Goal: Task Accomplishment & Management: Use online tool/utility

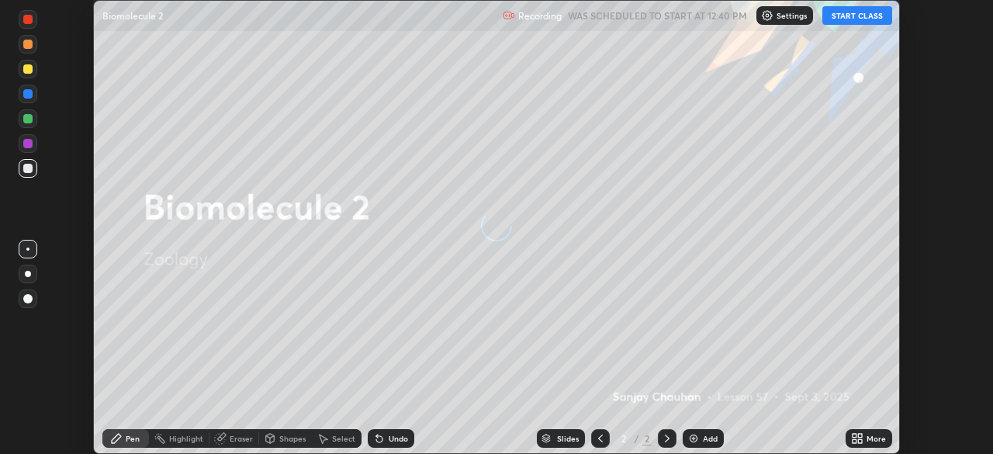
scroll to position [454, 993]
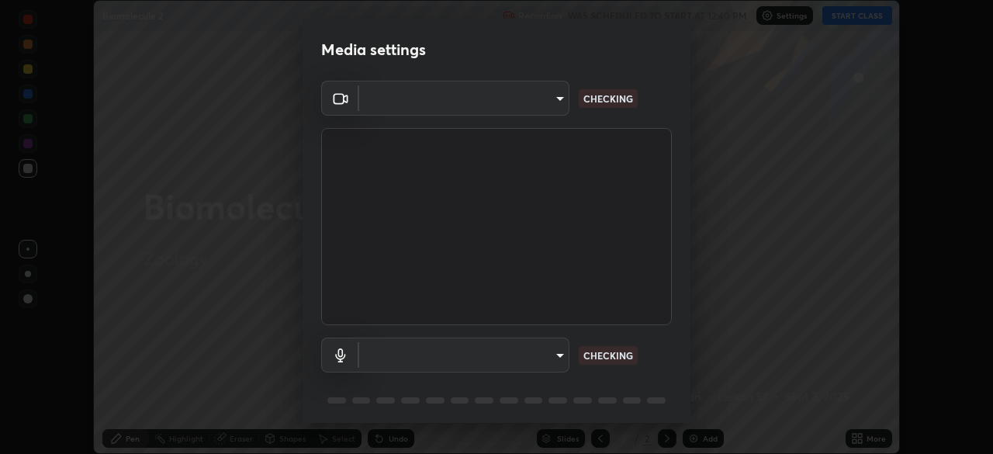
type input "51d019597c161c0694d5583d1f2c643560fde39fe8f4b4da8ea140d4d4830f4c"
click at [558, 348] on body "Erase all Biomolecule 2 Recording WAS SCHEDULED TO START AT 12:40 PM Settings S…" at bounding box center [496, 227] width 993 height 454
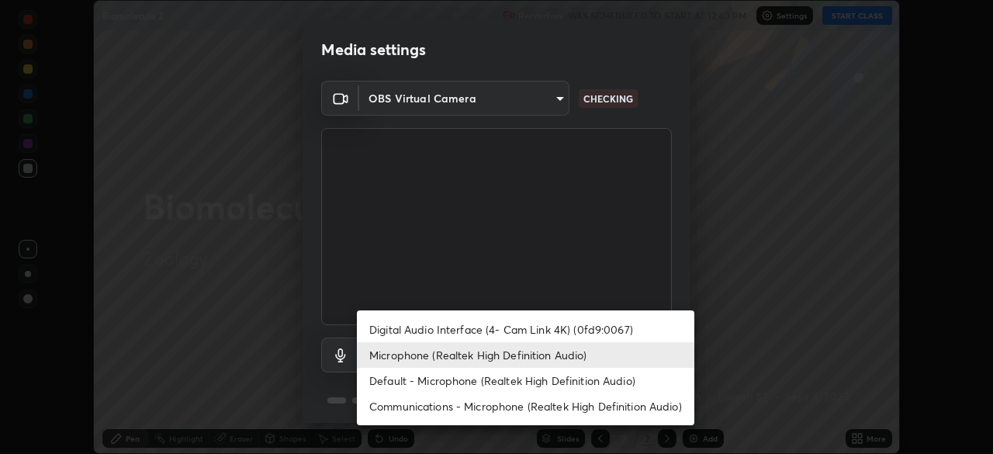
click at [586, 353] on li "Microphone (Realtek High Definition Audio)" at bounding box center [526, 355] width 338 height 26
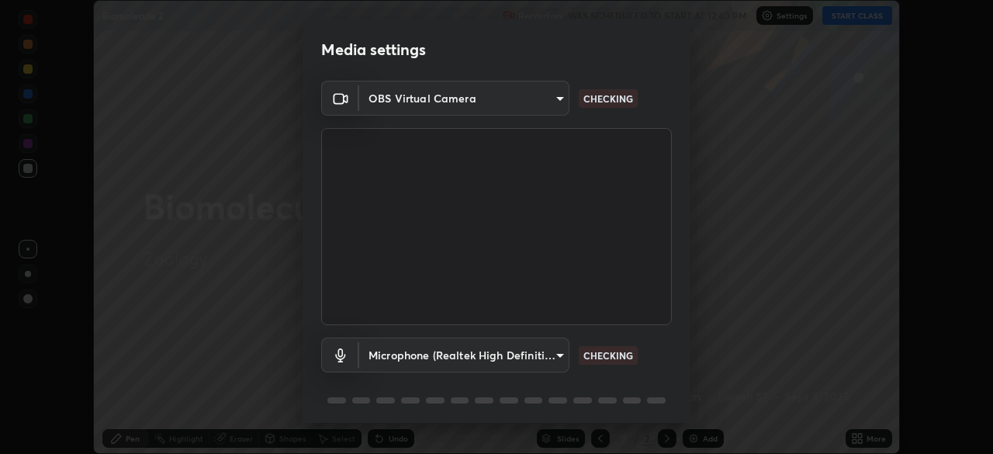
scroll to position [55, 0]
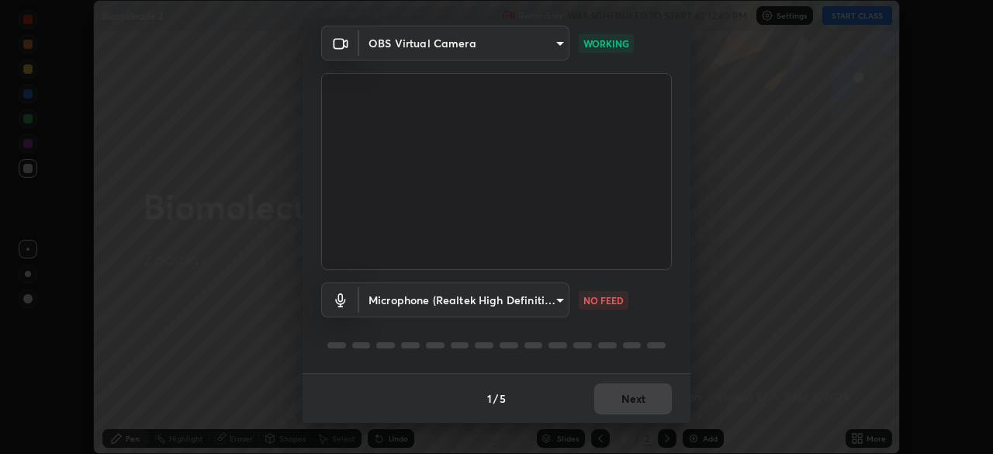
click at [563, 296] on body "Erase all Biomolecule 2 Recording WAS SCHEDULED TO START AT 12:40 PM Settings S…" at bounding box center [496, 227] width 993 height 454
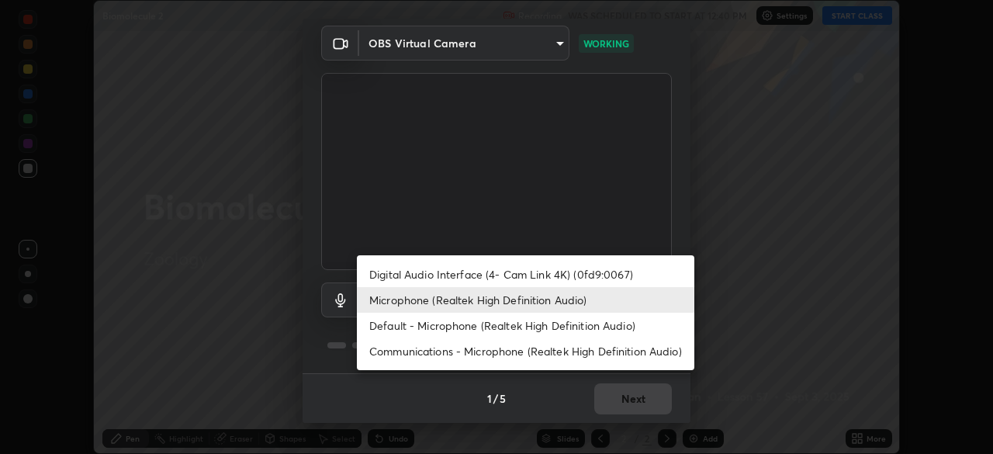
click at [539, 329] on li "Default - Microphone (Realtek High Definition Audio)" at bounding box center [526, 326] width 338 height 26
type input "default"
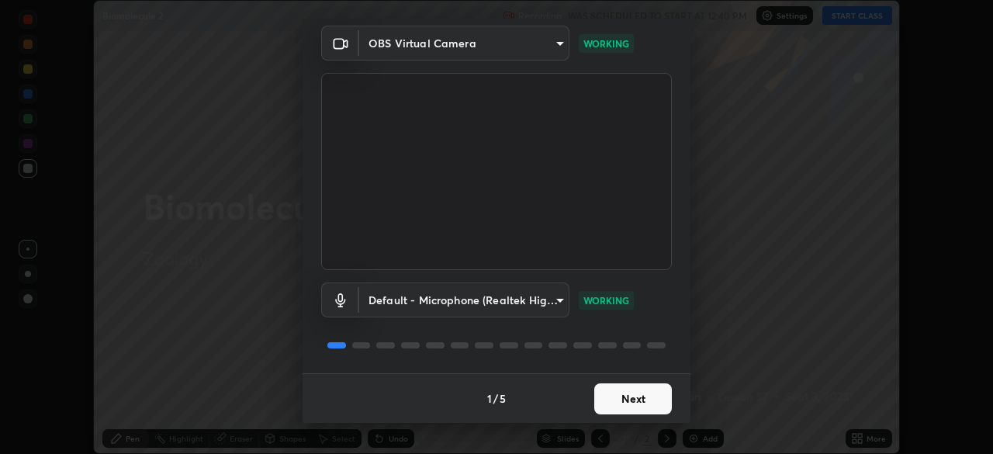
click at [656, 395] on button "Next" at bounding box center [633, 398] width 78 height 31
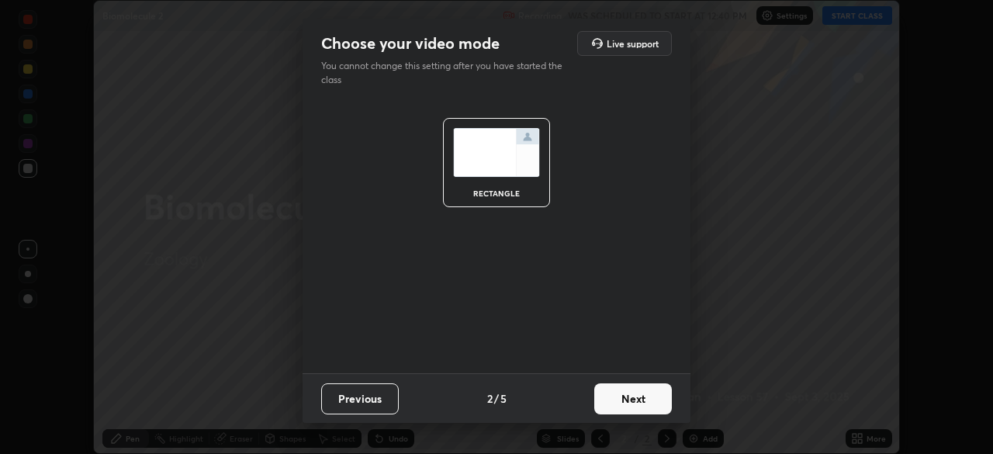
scroll to position [0, 0]
click at [656, 395] on button "Next" at bounding box center [633, 398] width 78 height 31
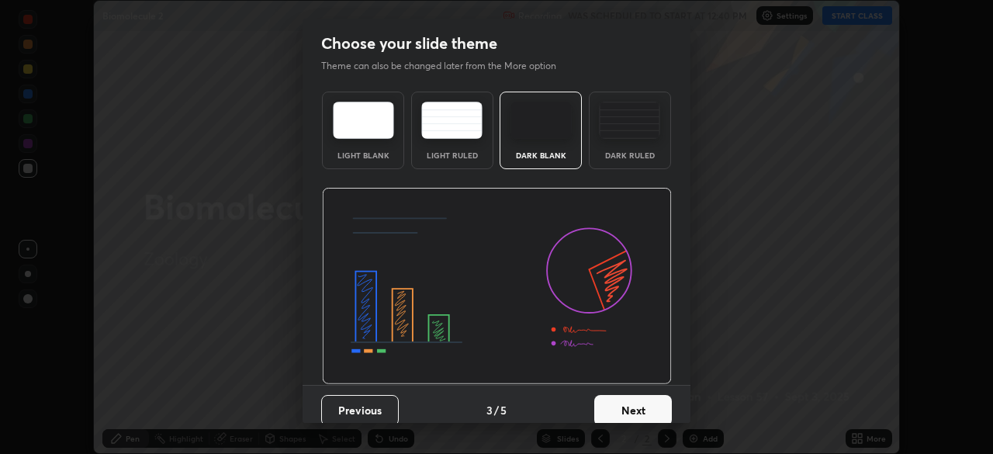
click at [656, 395] on button "Next" at bounding box center [633, 410] width 78 height 31
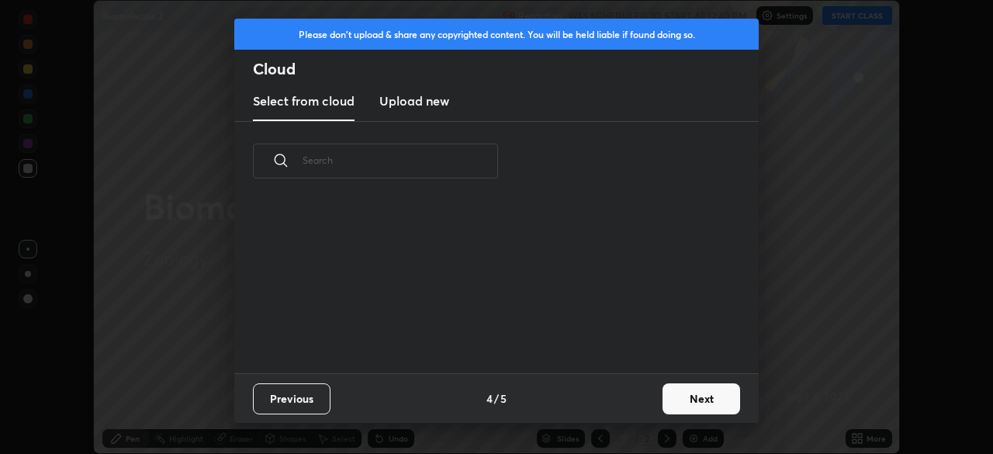
click at [666, 407] on button "Next" at bounding box center [702, 398] width 78 height 31
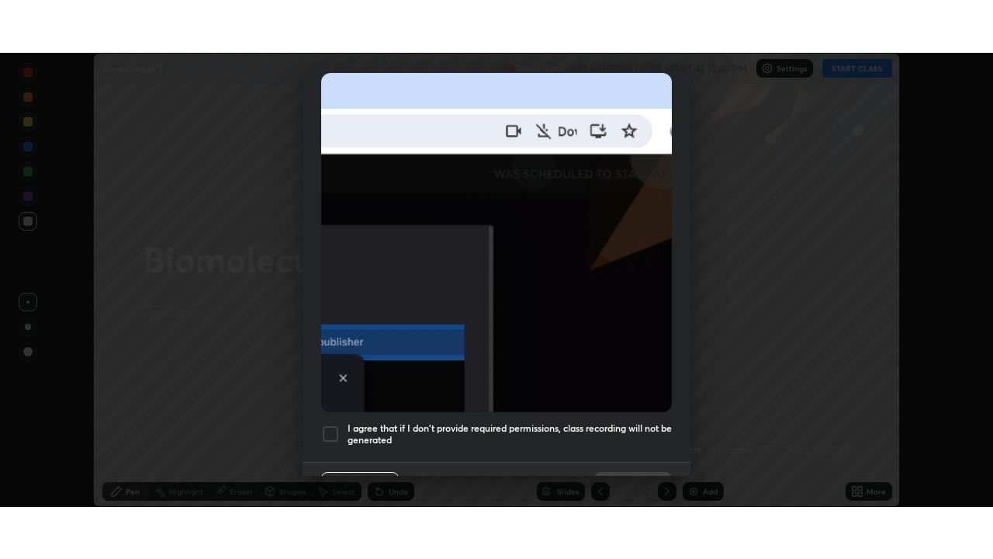
scroll to position [372, 0]
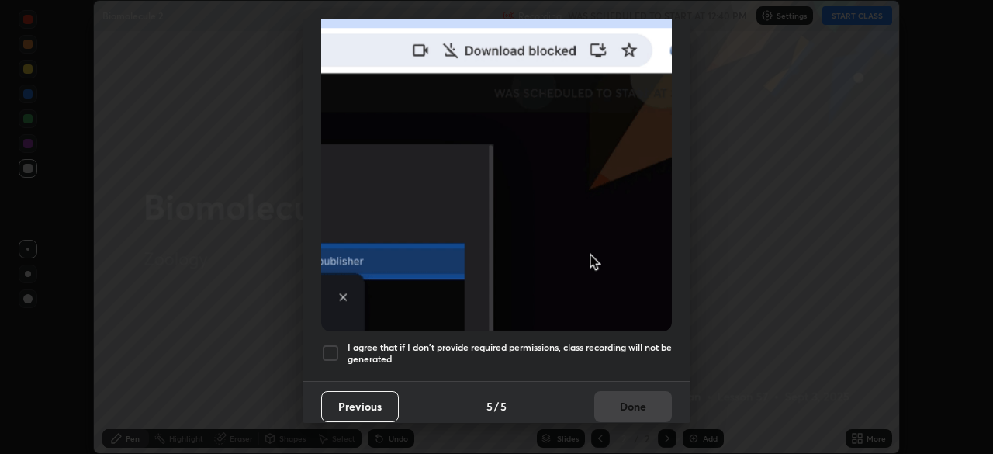
click at [333, 348] on div at bounding box center [330, 353] width 19 height 19
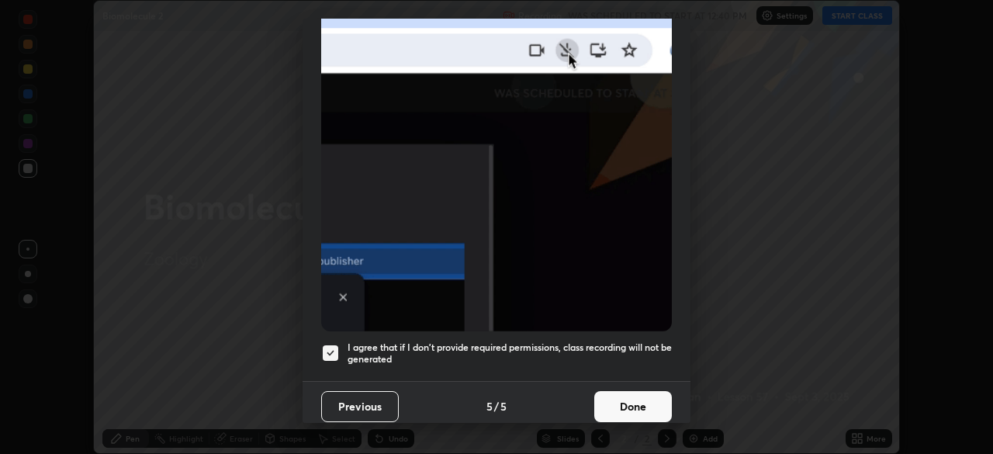
click at [623, 397] on button "Done" at bounding box center [633, 406] width 78 height 31
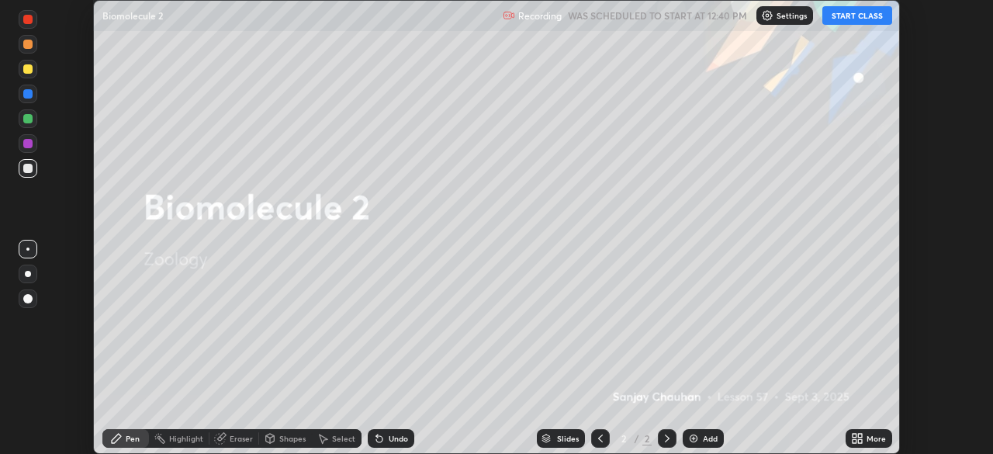
click at [852, 18] on button "START CLASS" at bounding box center [858, 15] width 70 height 19
click at [869, 438] on div "More" at bounding box center [876, 439] width 19 height 8
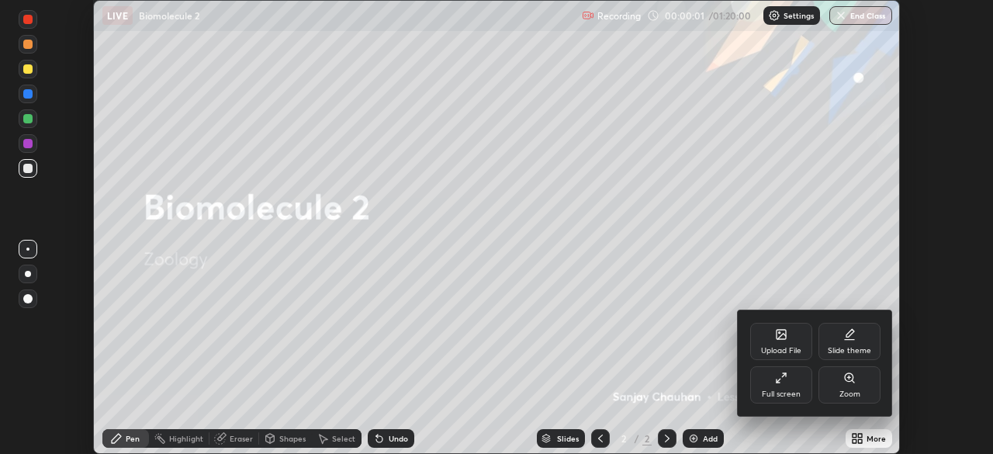
click at [788, 378] on div "Full screen" at bounding box center [781, 384] width 62 height 37
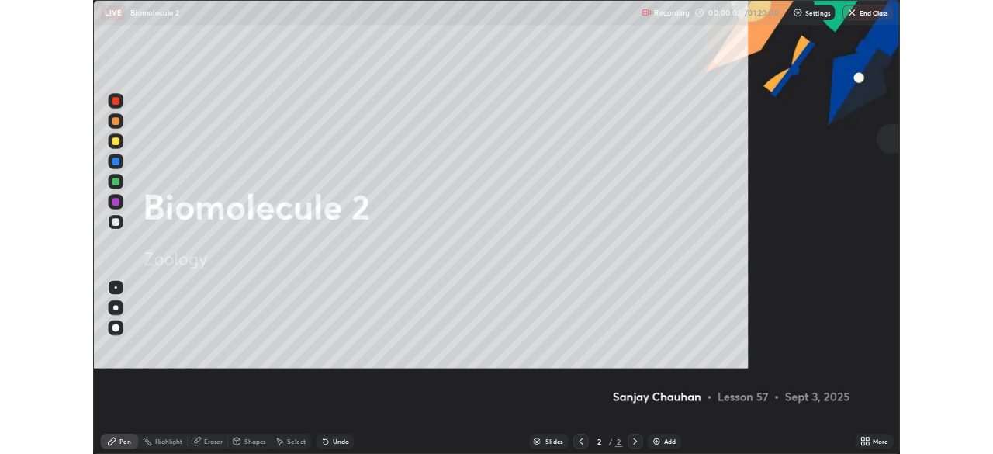
scroll to position [559, 993]
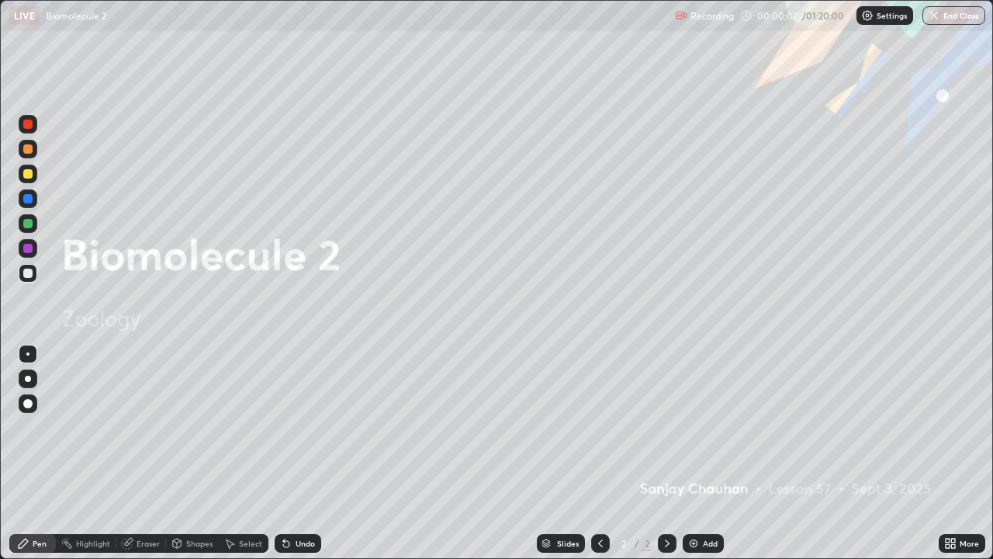
click at [667, 453] on icon at bounding box center [667, 543] width 12 height 12
click at [966, 453] on div "More" at bounding box center [962, 543] width 47 height 19
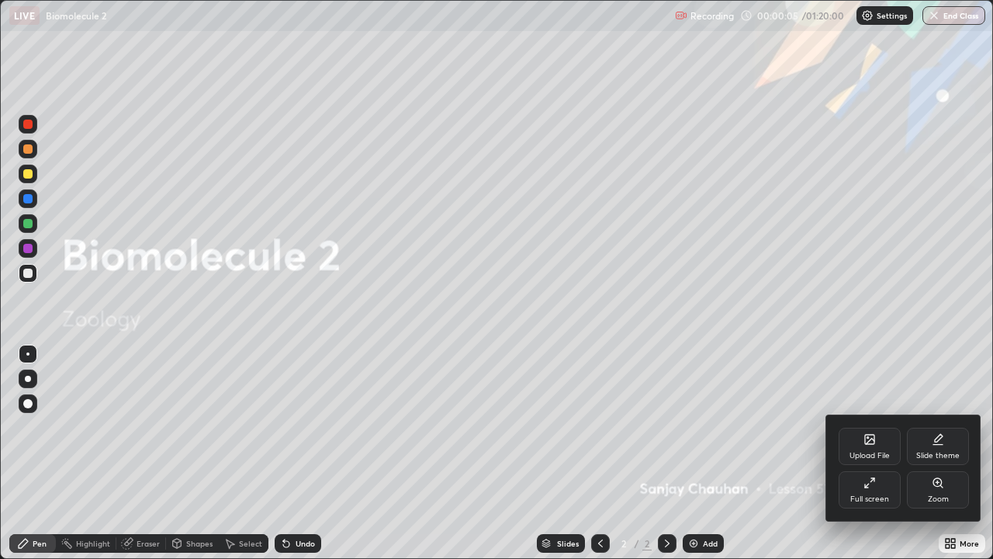
click at [868, 453] on div "Full screen" at bounding box center [870, 499] width 39 height 8
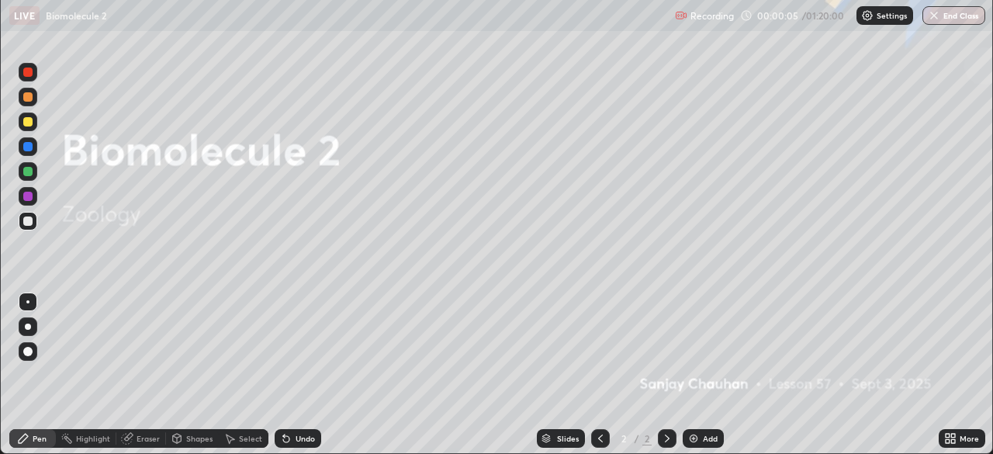
scroll to position [77147, 76608]
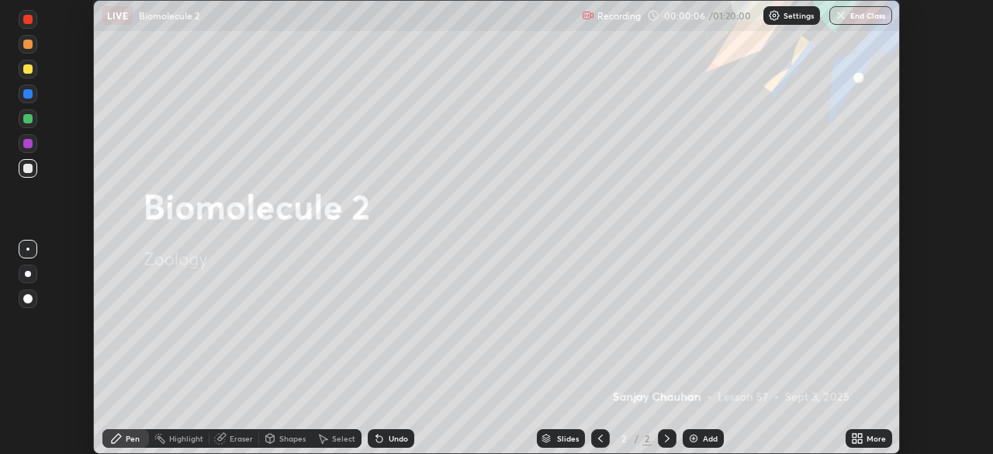
click at [854, 441] on icon at bounding box center [855, 441] width 4 height 4
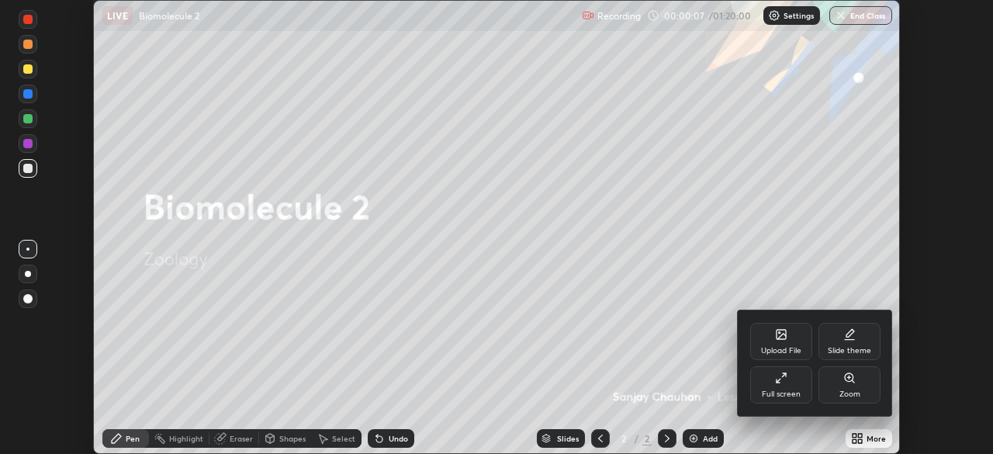
click at [773, 338] on div "Upload File" at bounding box center [781, 341] width 62 height 37
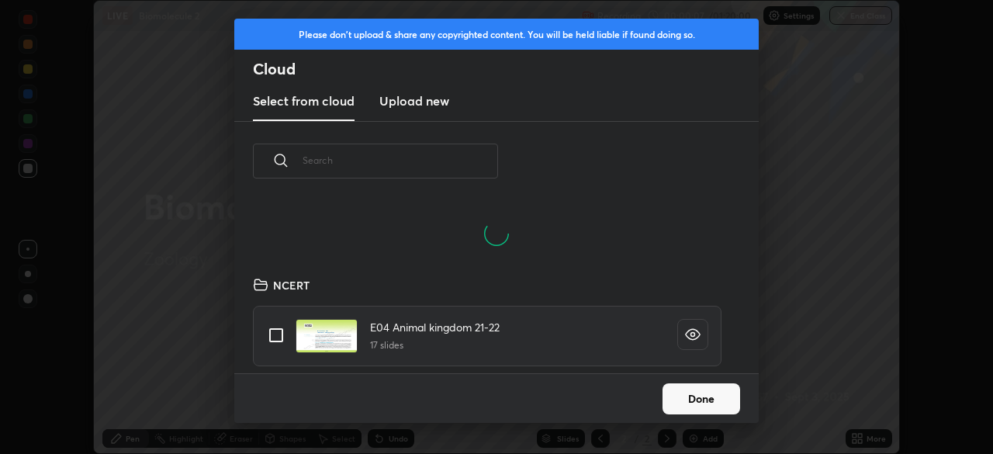
scroll to position [172, 498]
click at [405, 155] on input "text" at bounding box center [401, 160] width 196 height 66
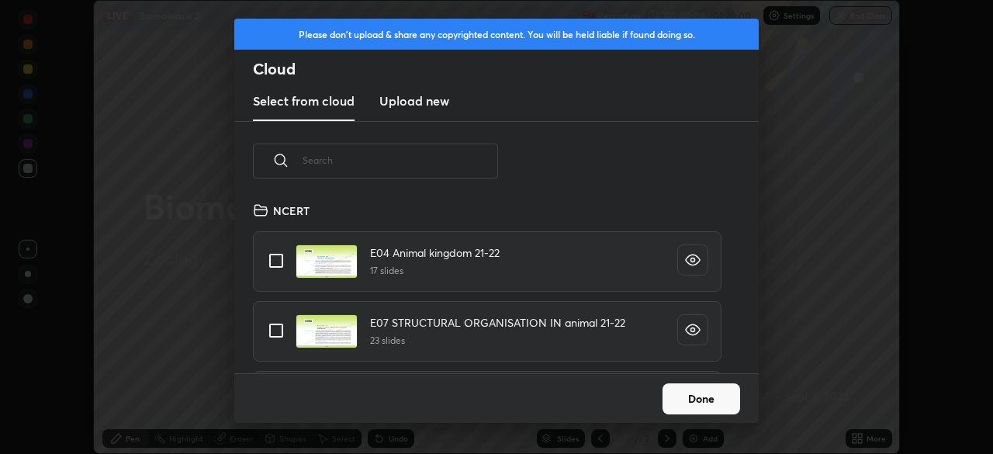
click at [408, 164] on input "text" at bounding box center [401, 160] width 196 height 66
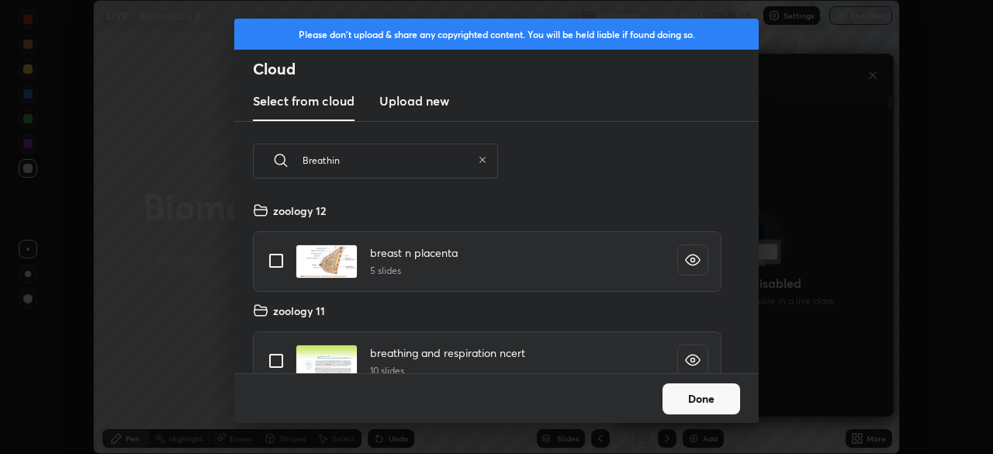
type input "Breathin"
click at [277, 358] on input "grid" at bounding box center [276, 361] width 33 height 33
checkbox input "true"
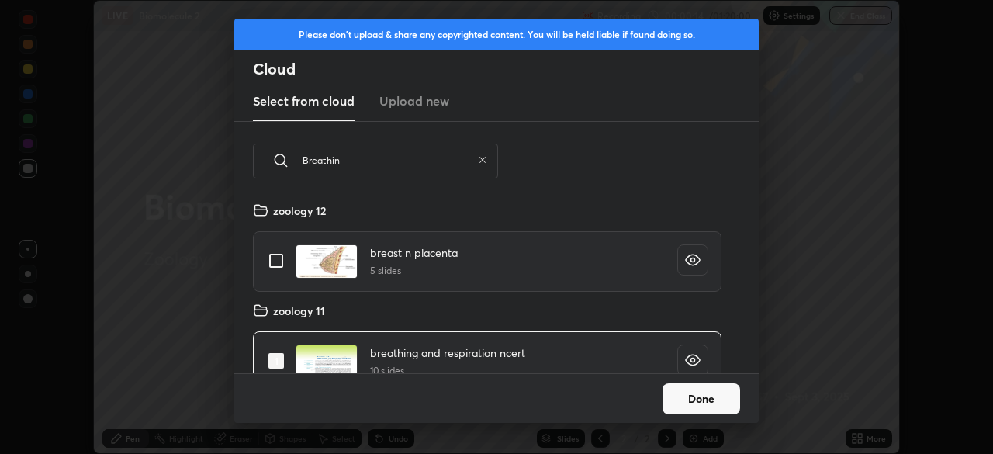
checkbox input "true"
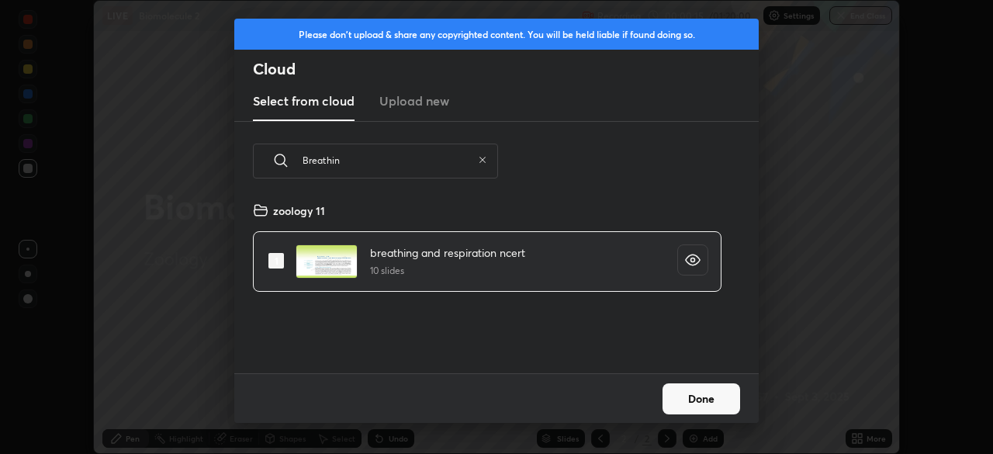
click at [704, 402] on button "Done" at bounding box center [702, 398] width 78 height 31
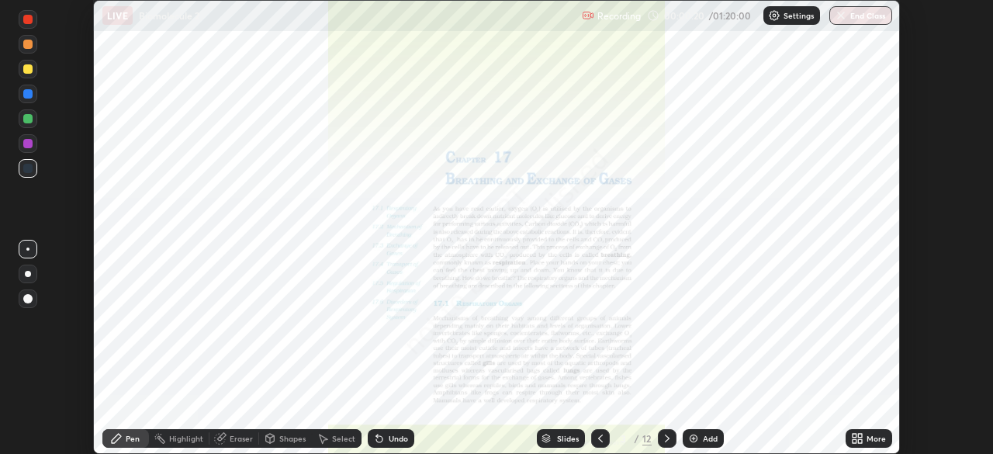
click at [881, 435] on div "More" at bounding box center [876, 439] width 19 height 8
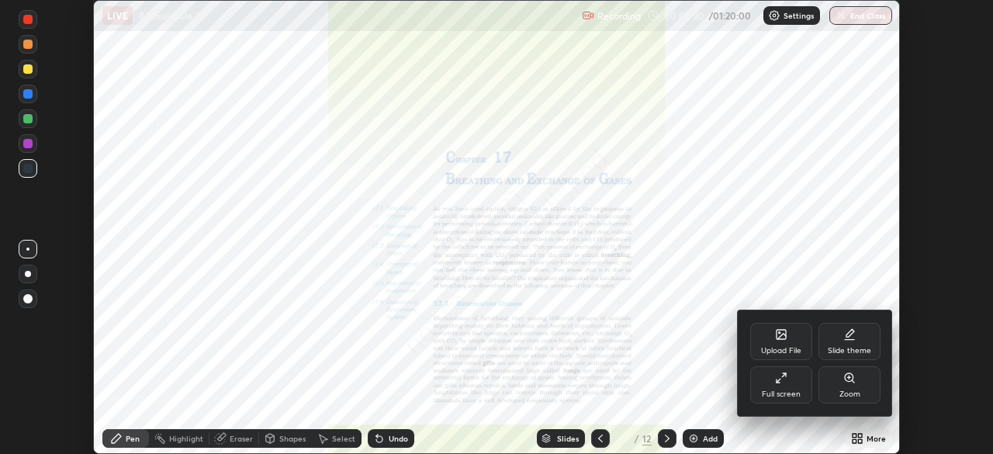
click at [789, 380] on div "Full screen" at bounding box center [781, 384] width 62 height 37
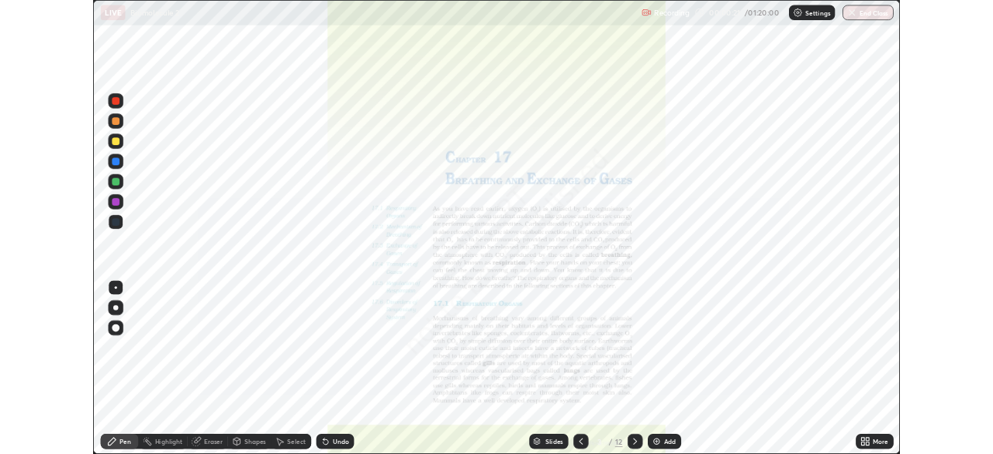
scroll to position [559, 993]
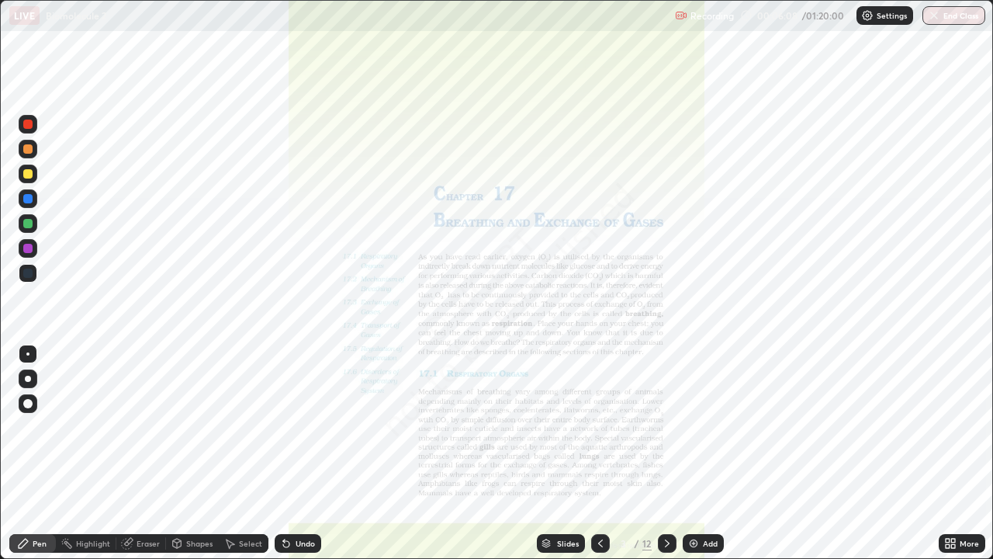
click at [966, 453] on div "More" at bounding box center [969, 543] width 19 height 8
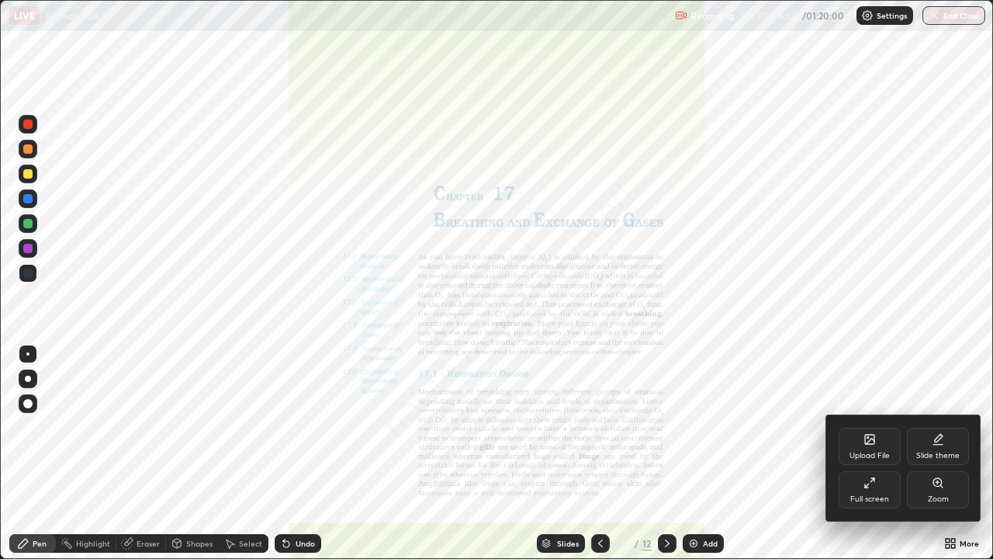
click at [865, 453] on icon at bounding box center [870, 482] width 12 height 12
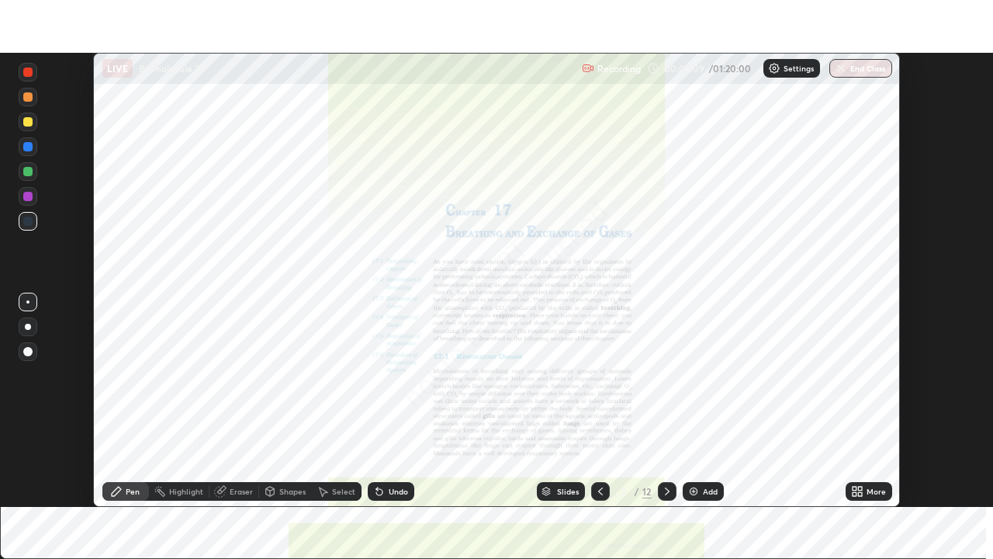
scroll to position [77147, 76608]
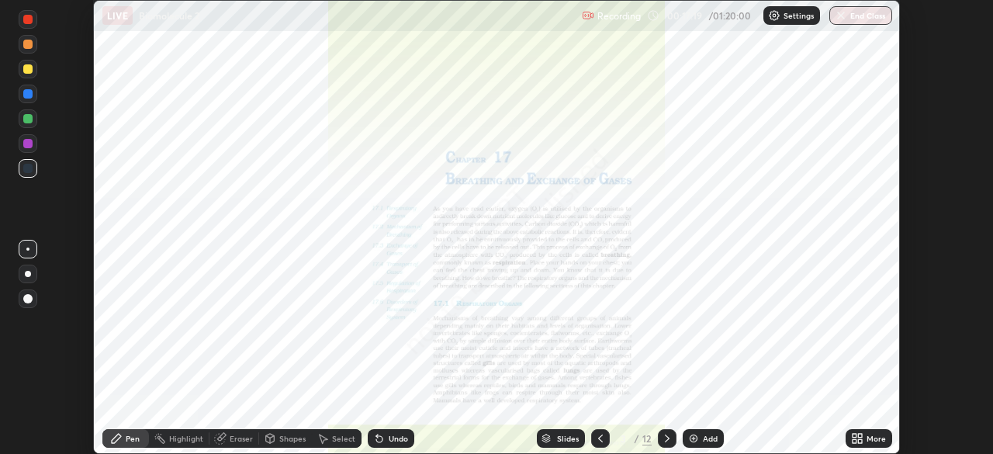
click at [855, 442] on icon at bounding box center [855, 441] width 4 height 4
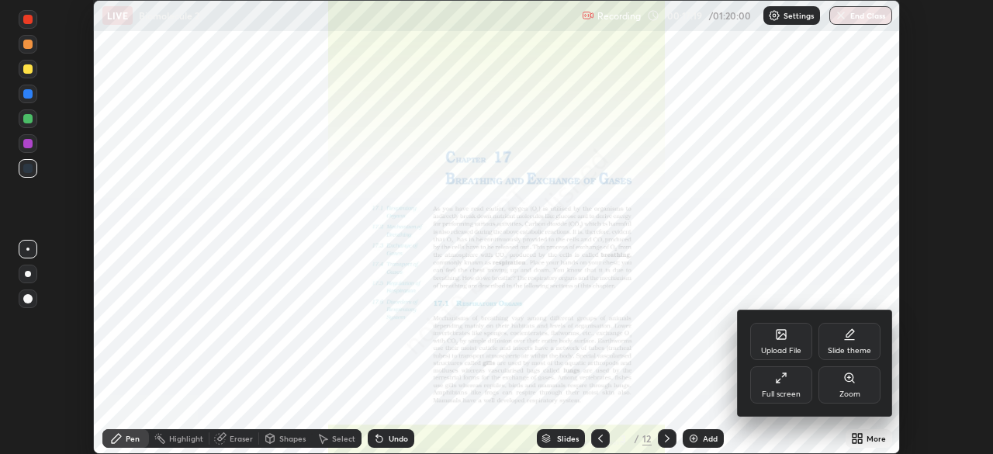
click at [789, 377] on div "Full screen" at bounding box center [781, 384] width 62 height 37
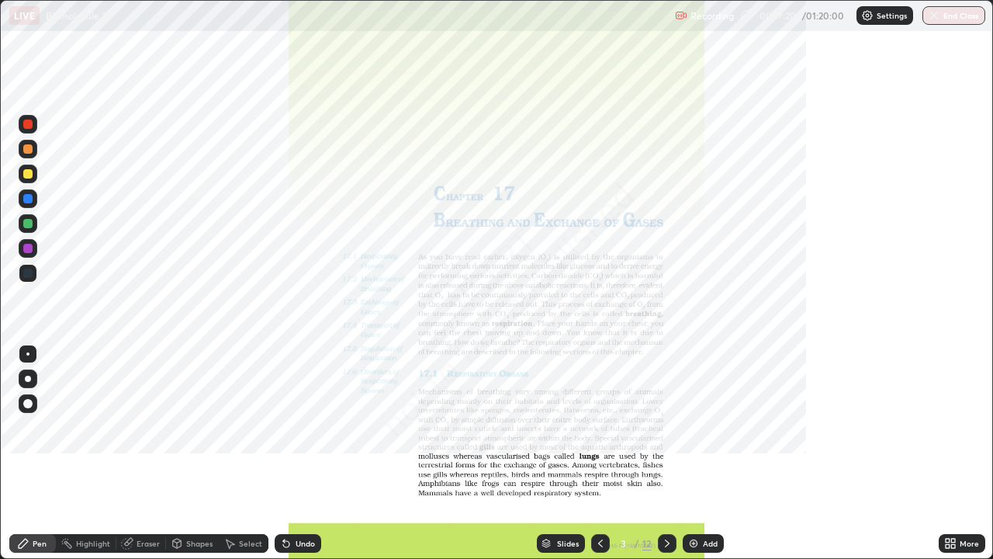
scroll to position [559, 993]
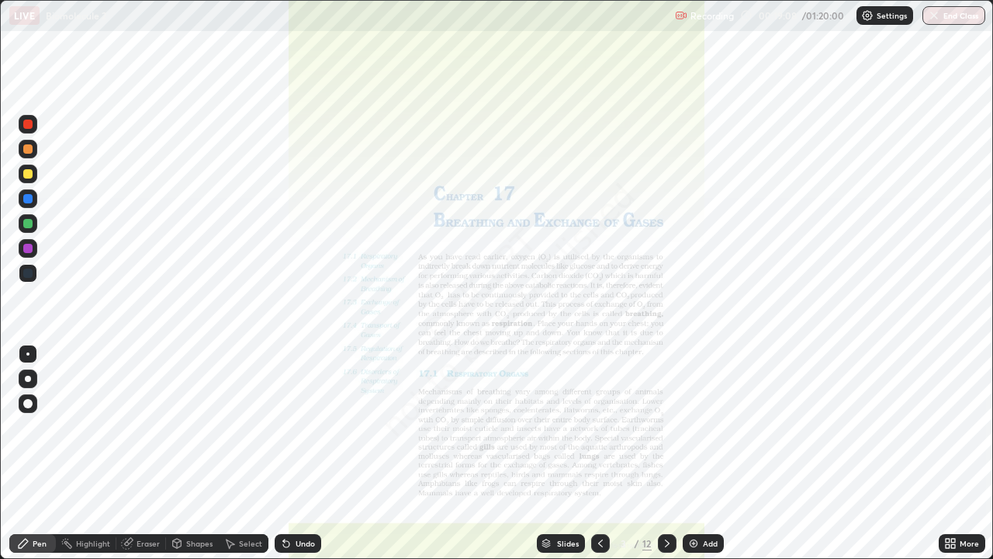
click at [664, 453] on icon at bounding box center [667, 543] width 12 height 12
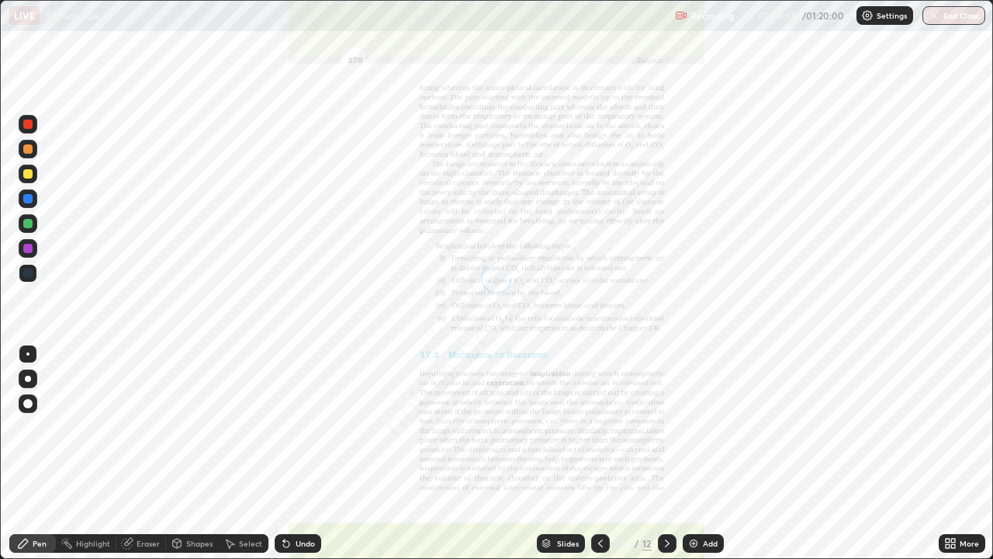
click at [666, 453] on icon at bounding box center [667, 543] width 5 height 8
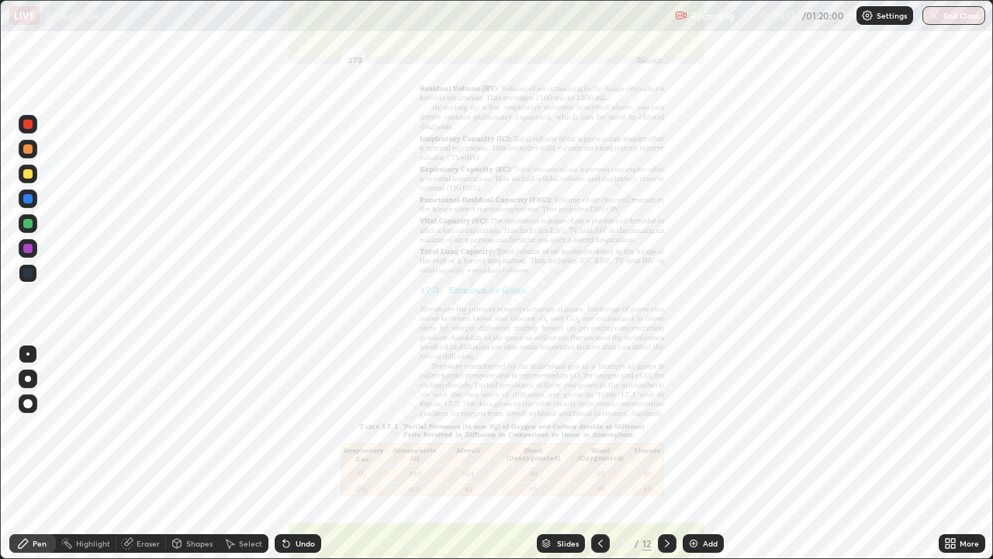
click at [664, 453] on icon at bounding box center [667, 543] width 12 height 12
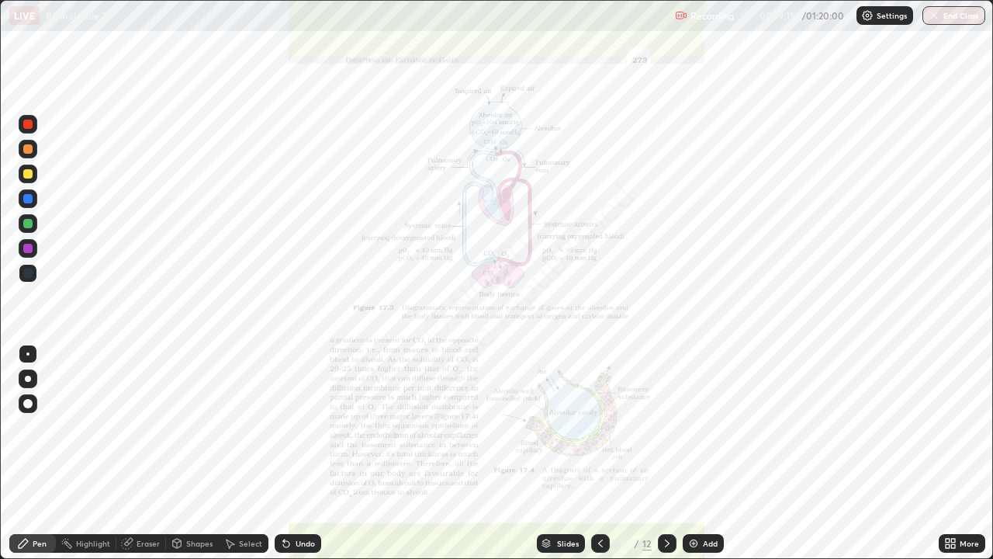
click at [666, 453] on icon at bounding box center [667, 543] width 12 height 12
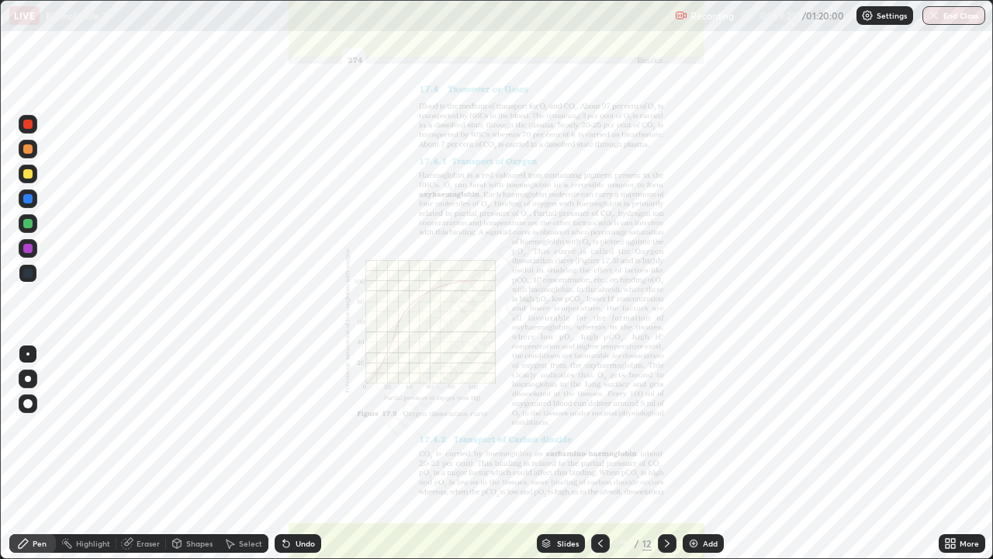
click at [667, 453] on icon at bounding box center [667, 543] width 5 height 8
click at [971, 453] on div "More" at bounding box center [969, 543] width 19 height 8
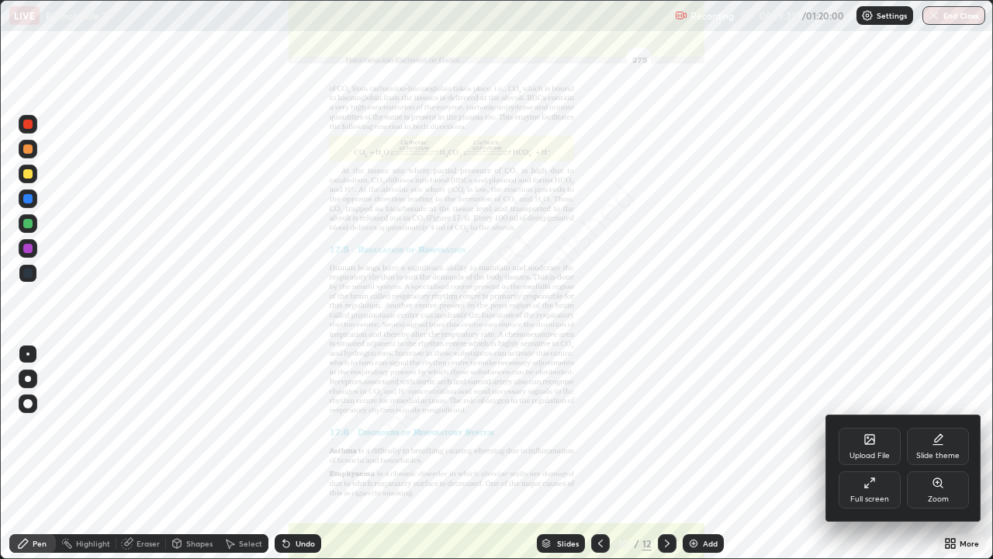
click at [938, 453] on div "Zoom" at bounding box center [938, 499] width 21 height 8
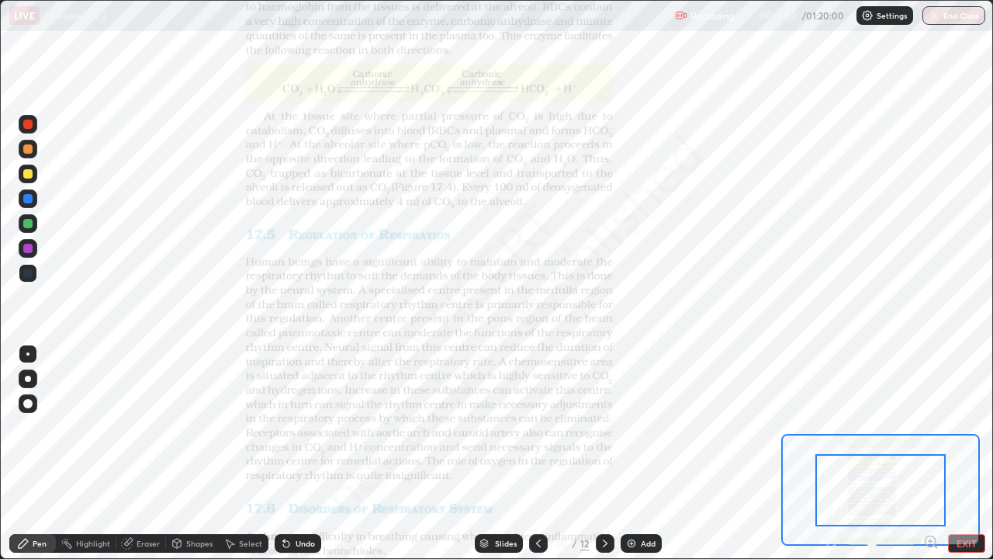
click at [930, 453] on icon at bounding box center [930, 541] width 0 height 4
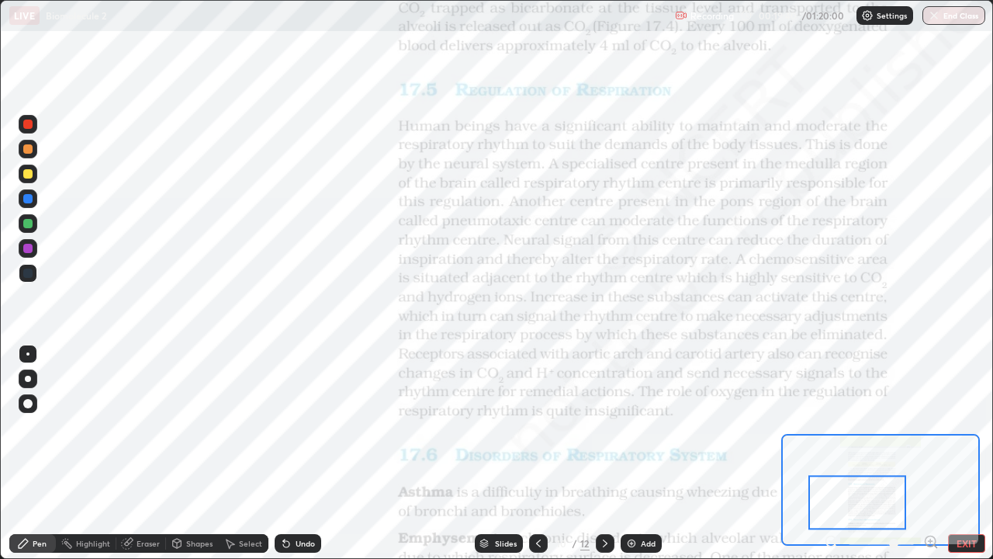
click at [29, 123] on div at bounding box center [27, 124] width 9 height 9
click at [535, 453] on icon at bounding box center [538, 543] width 12 height 12
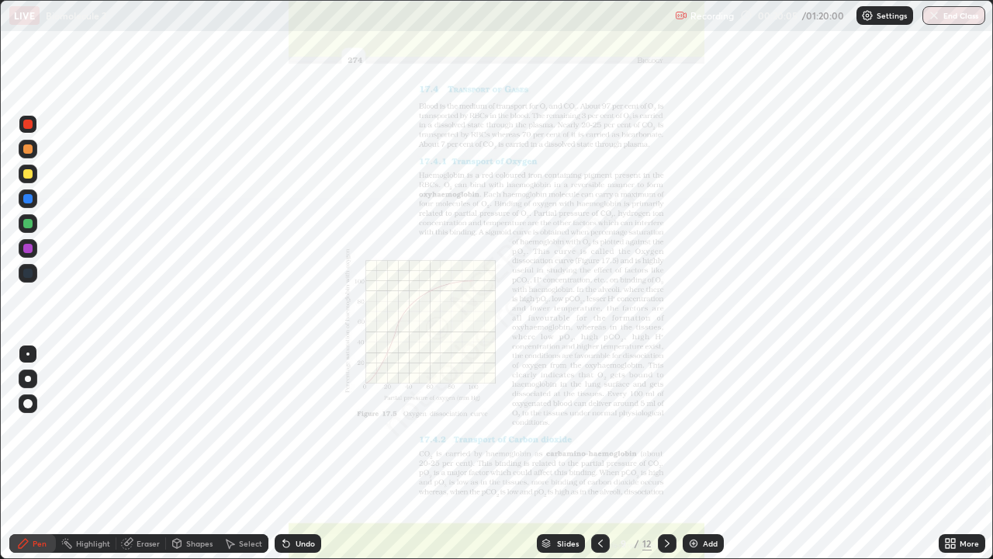
click at [668, 453] on icon at bounding box center [667, 543] width 5 height 8
click at [598, 453] on icon at bounding box center [600, 543] width 12 height 12
click at [711, 453] on div "Add" at bounding box center [710, 543] width 15 height 8
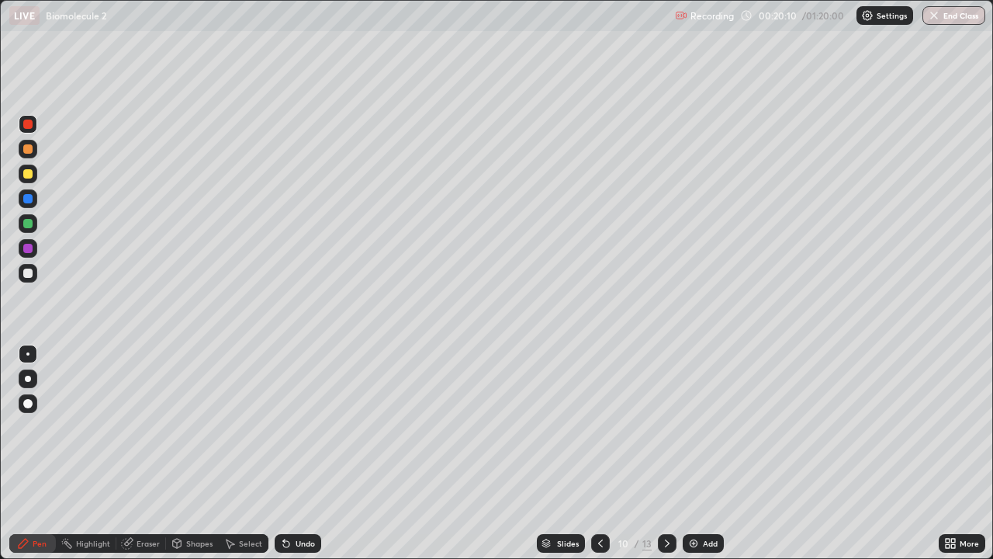
click at [27, 152] on div at bounding box center [27, 148] width 9 height 9
click at [29, 174] on div at bounding box center [27, 173] width 9 height 9
click at [29, 148] on div at bounding box center [27, 148] width 9 height 9
click at [663, 453] on icon at bounding box center [667, 543] width 12 height 12
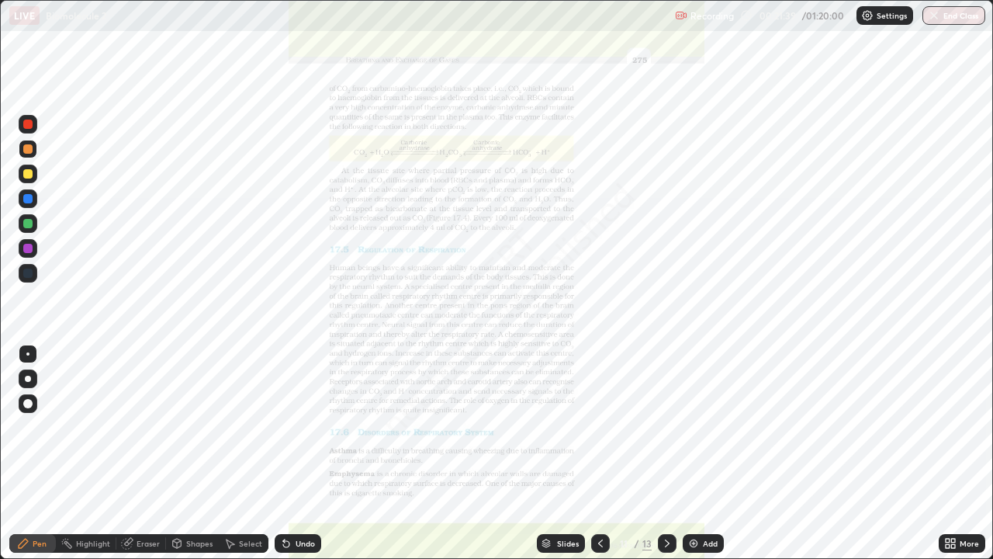
click at [599, 453] on icon at bounding box center [600, 543] width 12 height 12
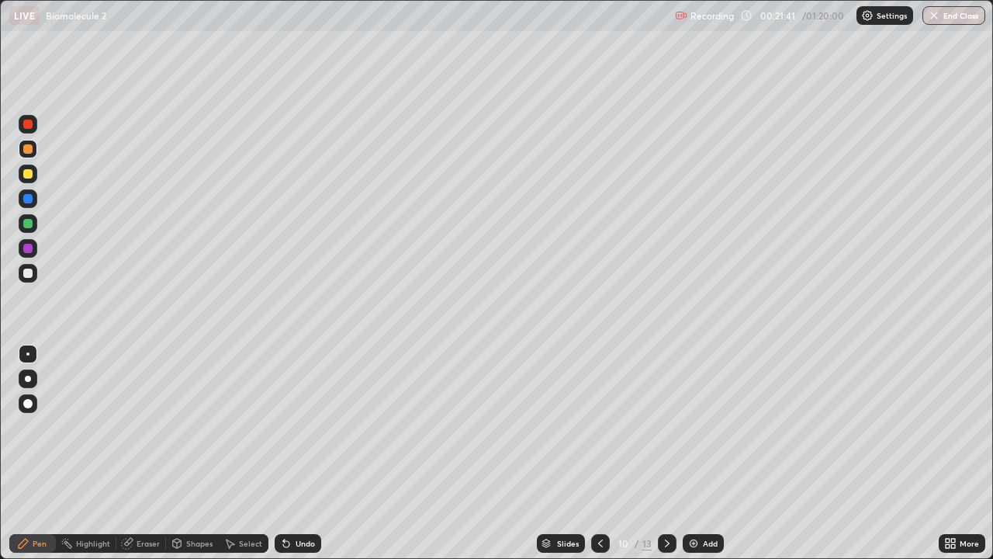
click at [40, 453] on div "Pen" at bounding box center [40, 543] width 14 height 8
click at [29, 153] on div at bounding box center [27, 148] width 9 height 9
click at [195, 453] on div "Shapes" at bounding box center [199, 543] width 26 height 8
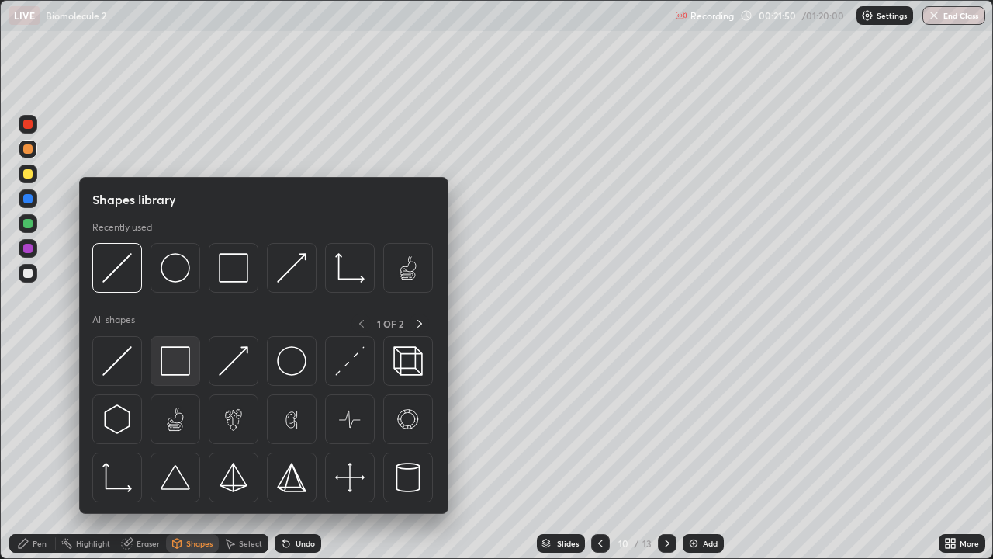
click at [177, 358] on img at bounding box center [175, 360] width 29 height 29
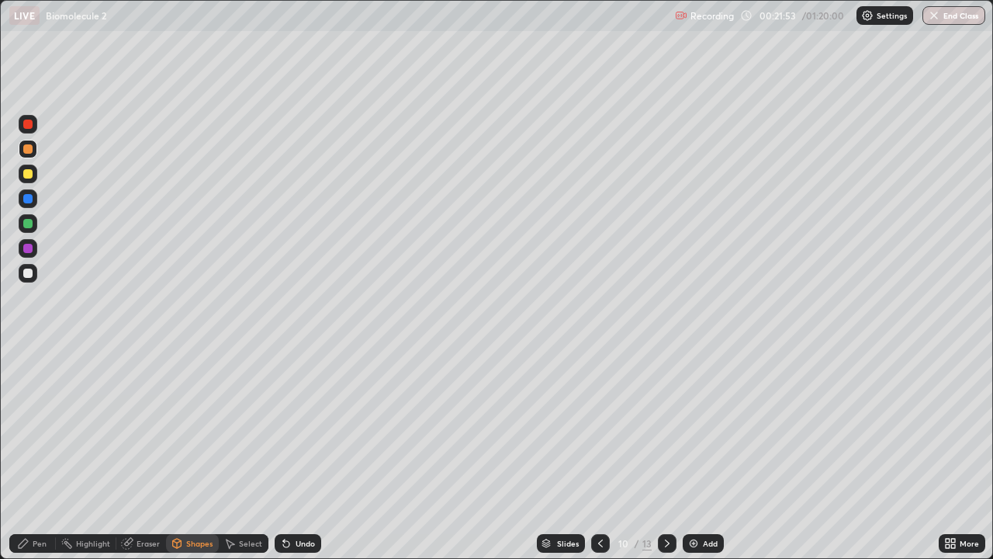
click at [147, 453] on div "Eraser" at bounding box center [148, 543] width 23 height 8
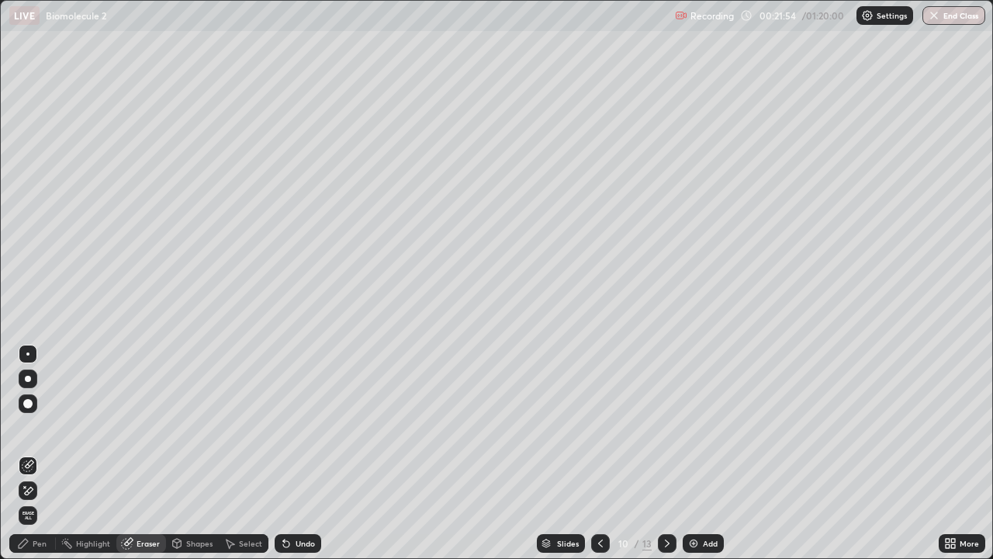
click at [43, 453] on div "Pen" at bounding box center [40, 543] width 14 height 8
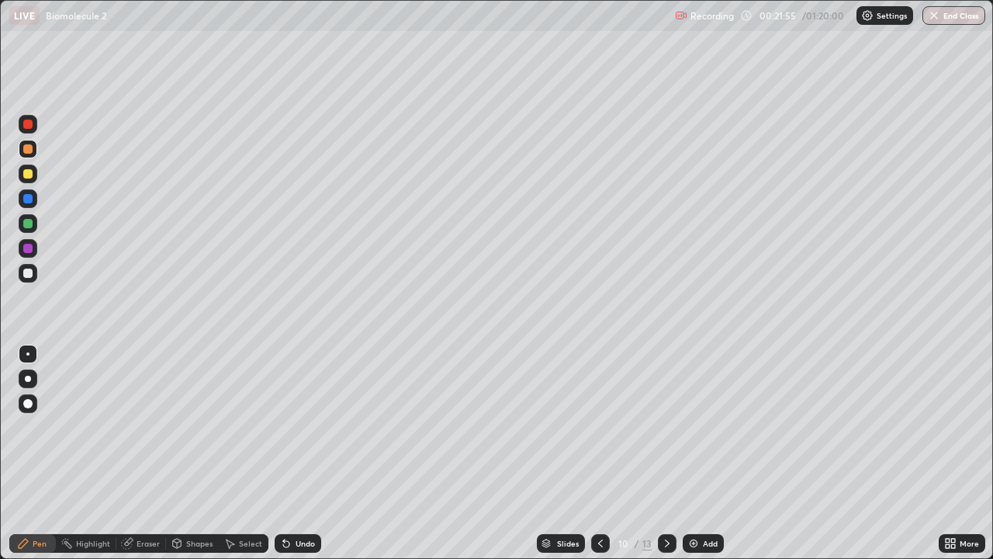
click at [28, 175] on div at bounding box center [27, 173] width 9 height 9
click at [194, 453] on div "Shapes" at bounding box center [199, 543] width 26 height 8
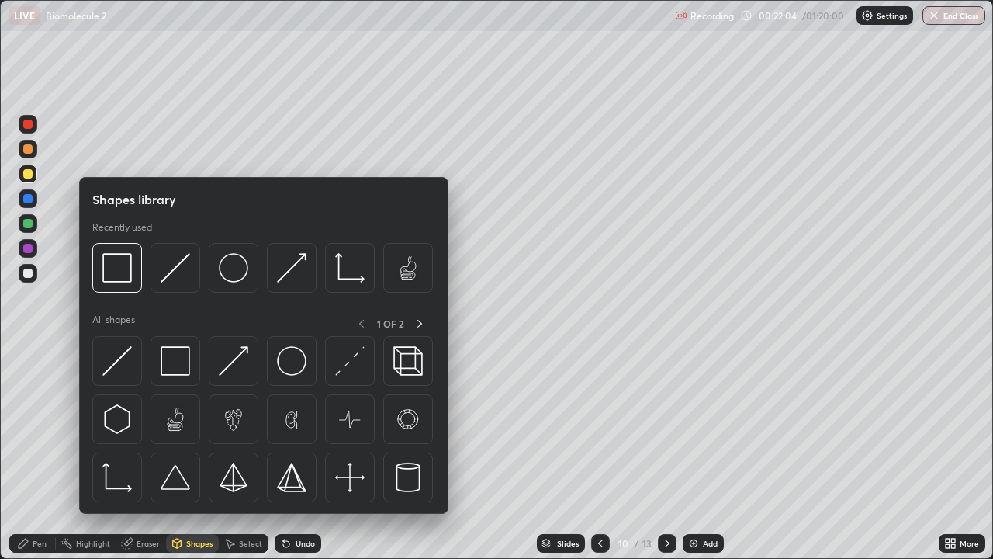
click at [29, 123] on div at bounding box center [27, 124] width 9 height 9
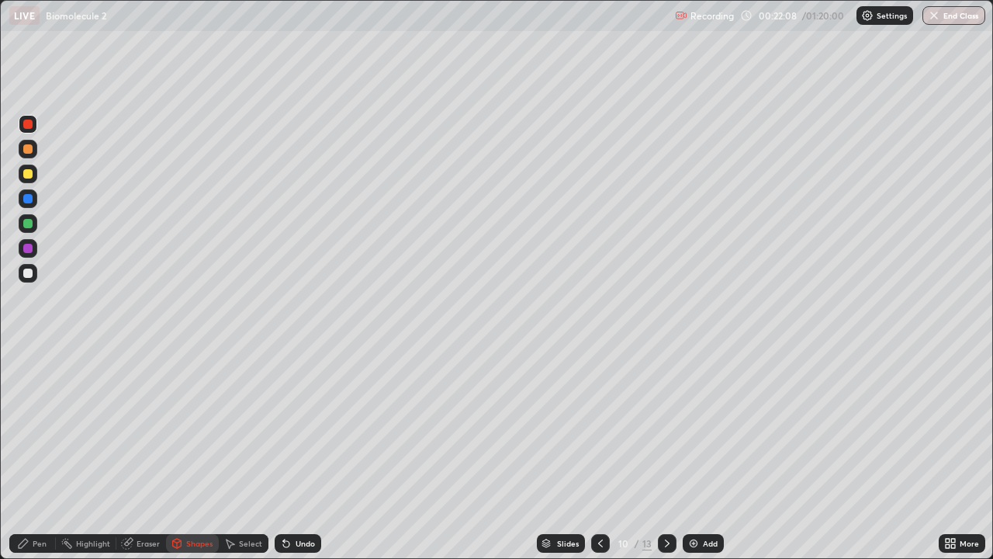
click at [147, 453] on div "Eraser" at bounding box center [148, 543] width 23 height 8
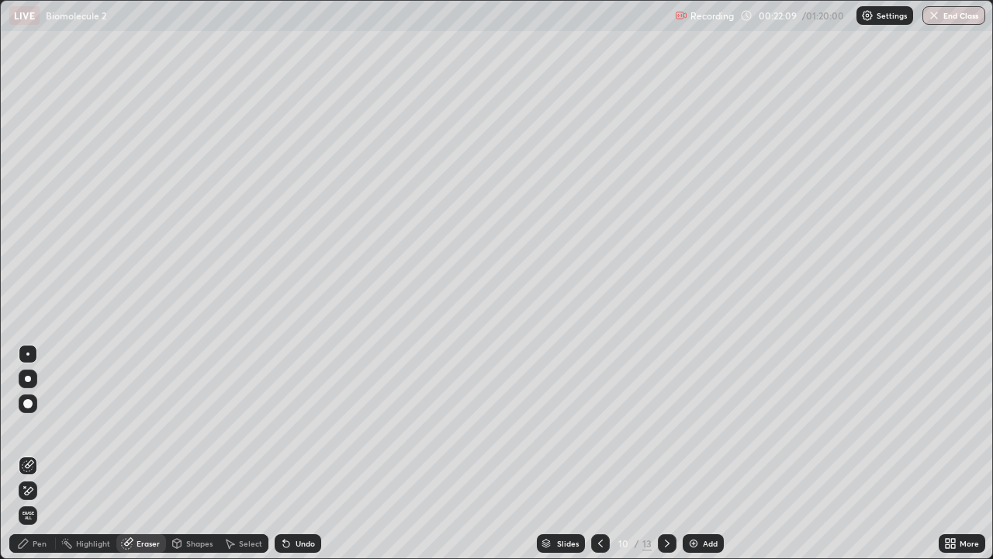
click at [46, 453] on div "Pen" at bounding box center [40, 543] width 14 height 8
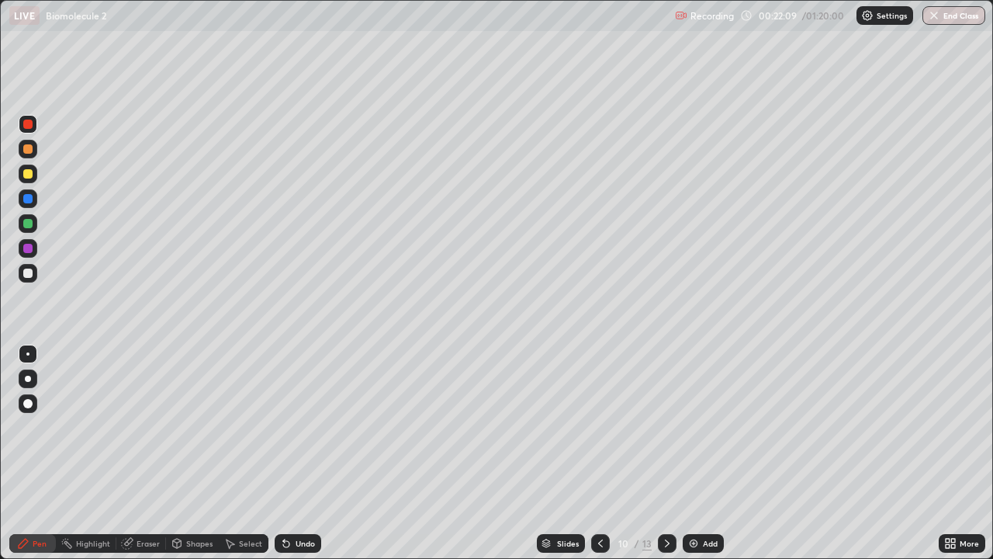
click at [35, 171] on div at bounding box center [28, 174] width 19 height 19
click at [26, 249] on div at bounding box center [27, 248] width 9 height 9
click at [20, 221] on div at bounding box center [28, 223] width 19 height 19
click at [35, 225] on div at bounding box center [28, 223] width 19 height 19
click at [32, 171] on div at bounding box center [27, 173] width 9 height 9
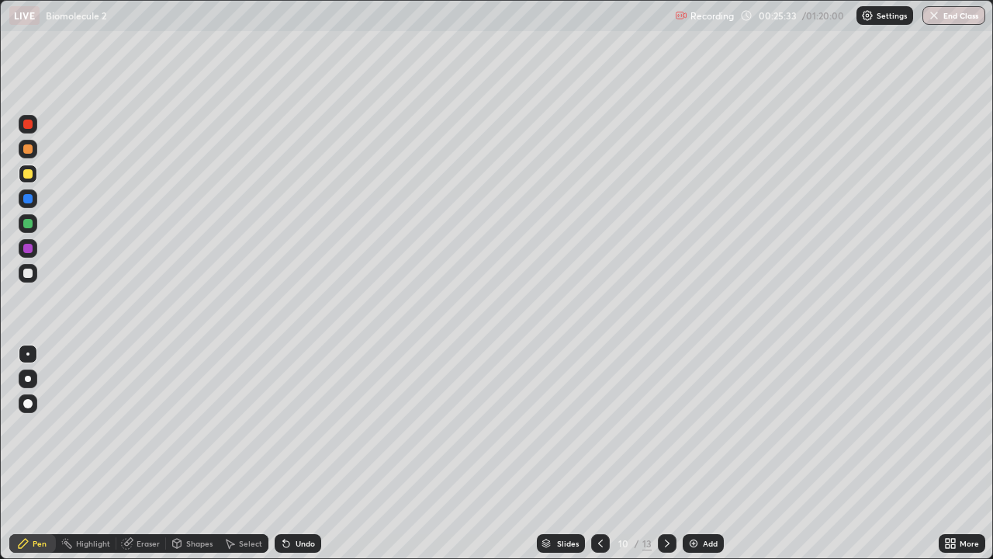
click at [198, 453] on div "Shapes" at bounding box center [199, 543] width 26 height 8
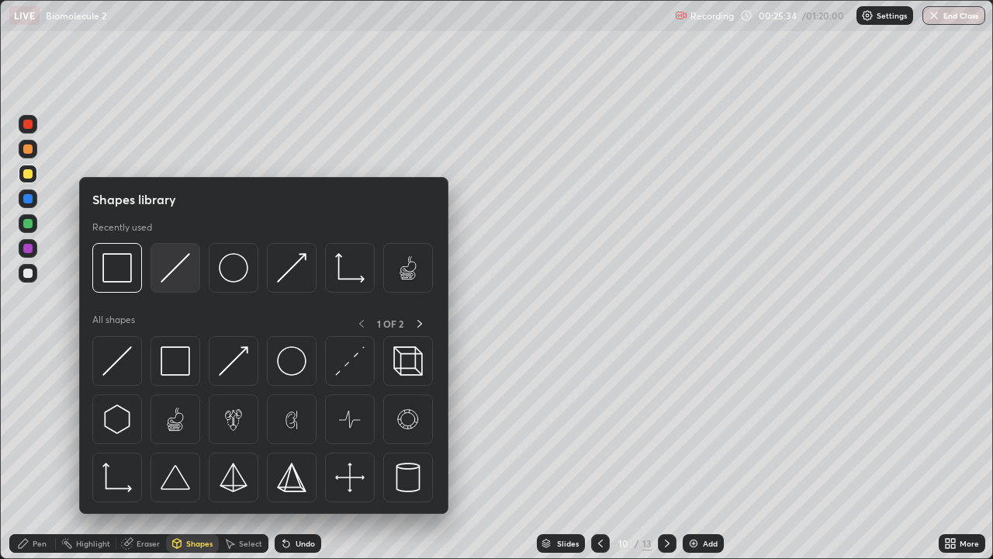
click at [178, 272] on img at bounding box center [175, 267] width 29 height 29
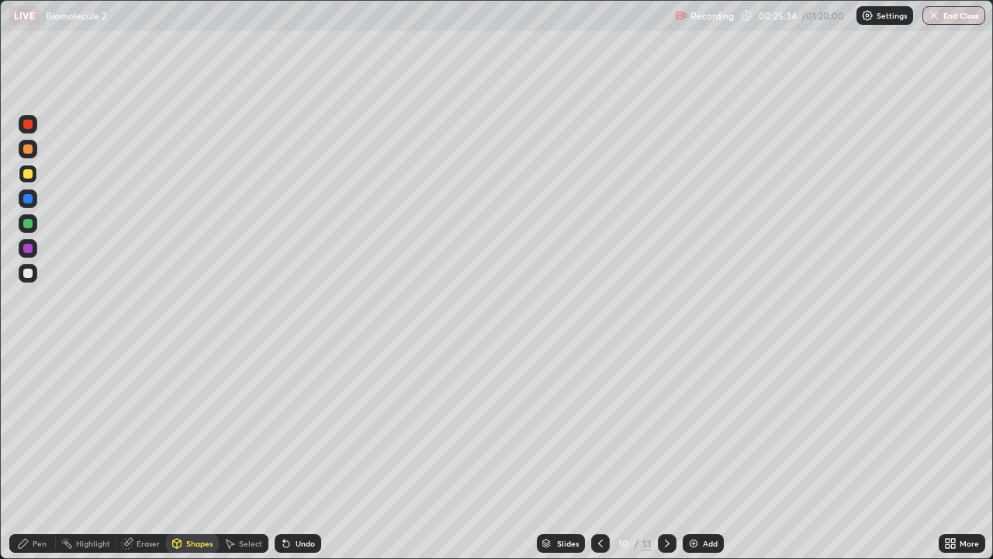
click at [29, 248] on div at bounding box center [27, 248] width 9 height 9
click at [150, 453] on div "Eraser" at bounding box center [148, 543] width 23 height 8
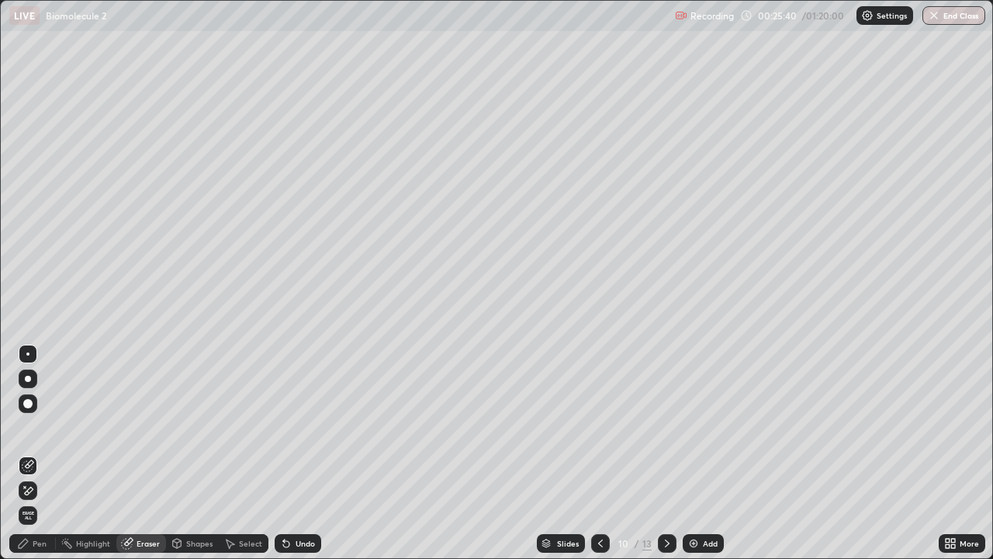
click at [50, 453] on div "Pen" at bounding box center [32, 543] width 47 height 19
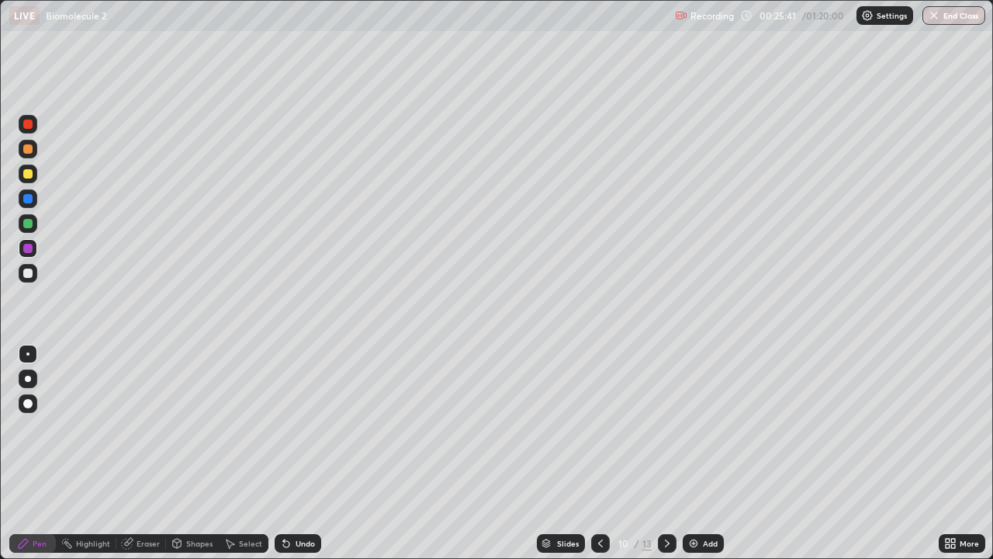
click at [26, 272] on div at bounding box center [27, 273] width 9 height 9
click at [40, 453] on div "Pen" at bounding box center [40, 543] width 14 height 8
click at [29, 251] on div at bounding box center [27, 248] width 9 height 9
click at [25, 220] on div at bounding box center [27, 223] width 9 height 9
click at [150, 453] on div "Eraser" at bounding box center [148, 543] width 23 height 8
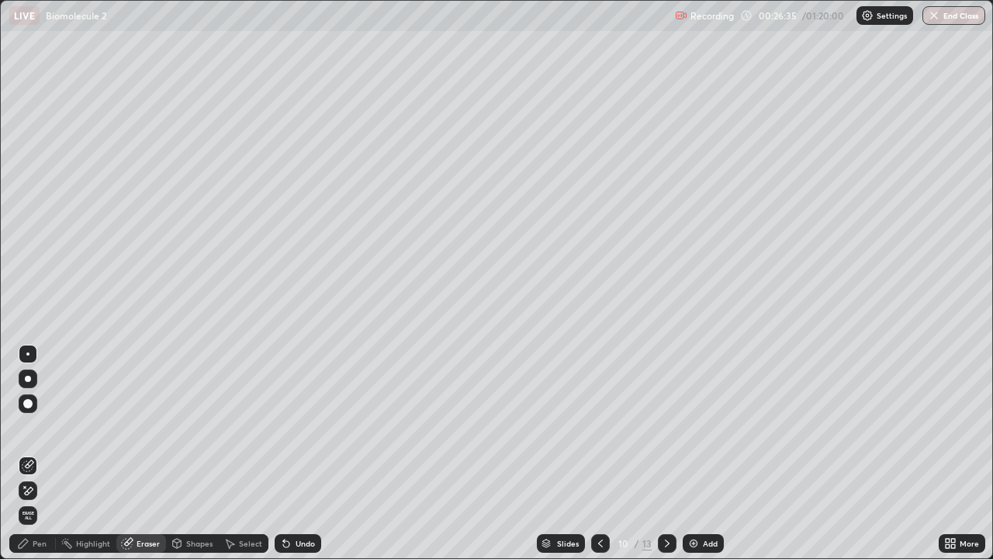
click at [50, 453] on div "Pen" at bounding box center [32, 543] width 47 height 19
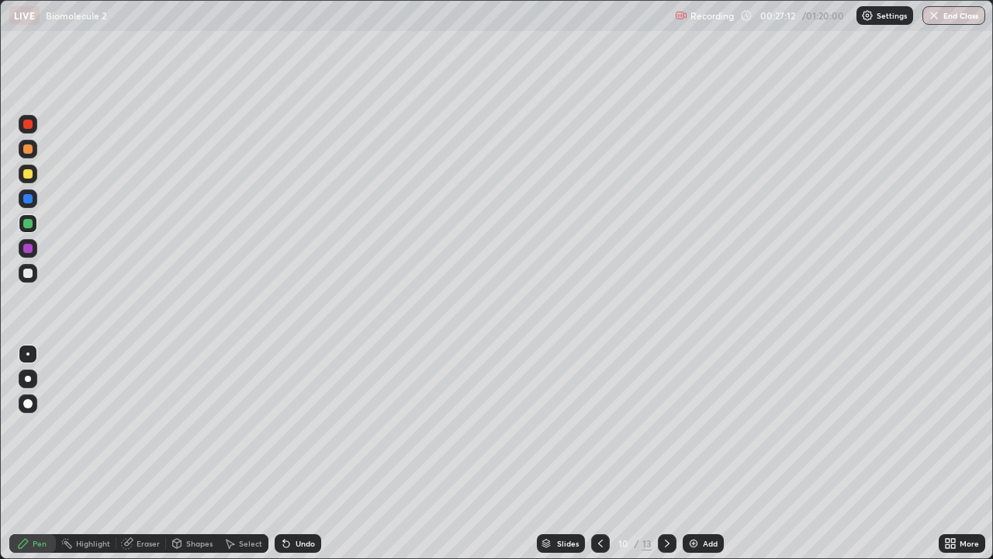
click at [28, 175] on div at bounding box center [27, 173] width 9 height 9
click at [598, 453] on icon at bounding box center [600, 543] width 5 height 8
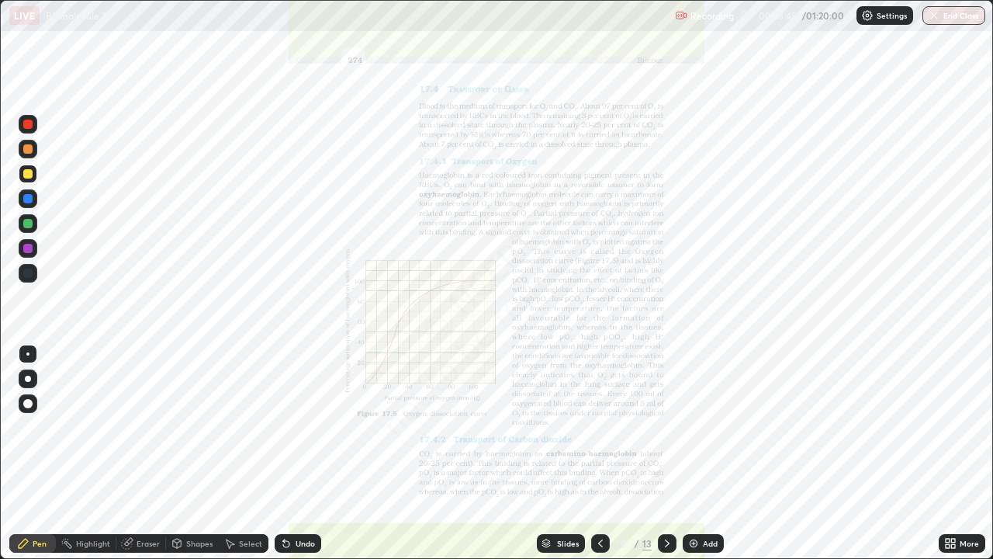
click at [666, 453] on icon at bounding box center [667, 543] width 12 height 12
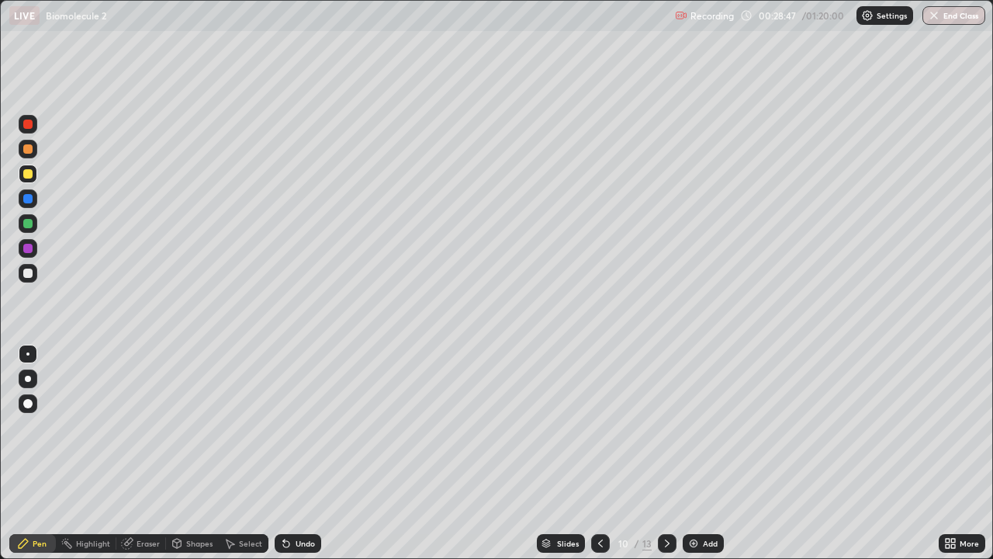
click at [665, 453] on icon at bounding box center [667, 543] width 5 height 8
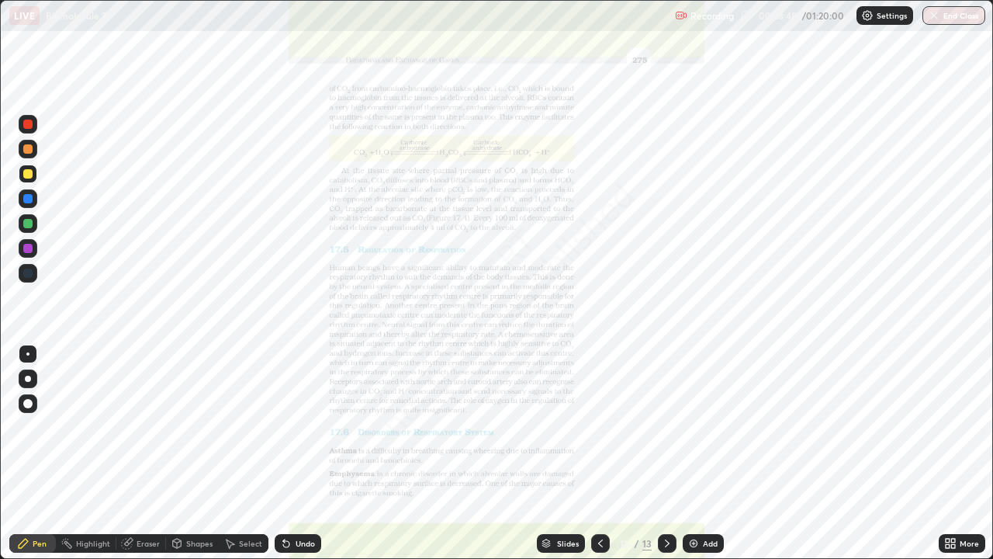
click at [974, 453] on div "More" at bounding box center [969, 543] width 19 height 8
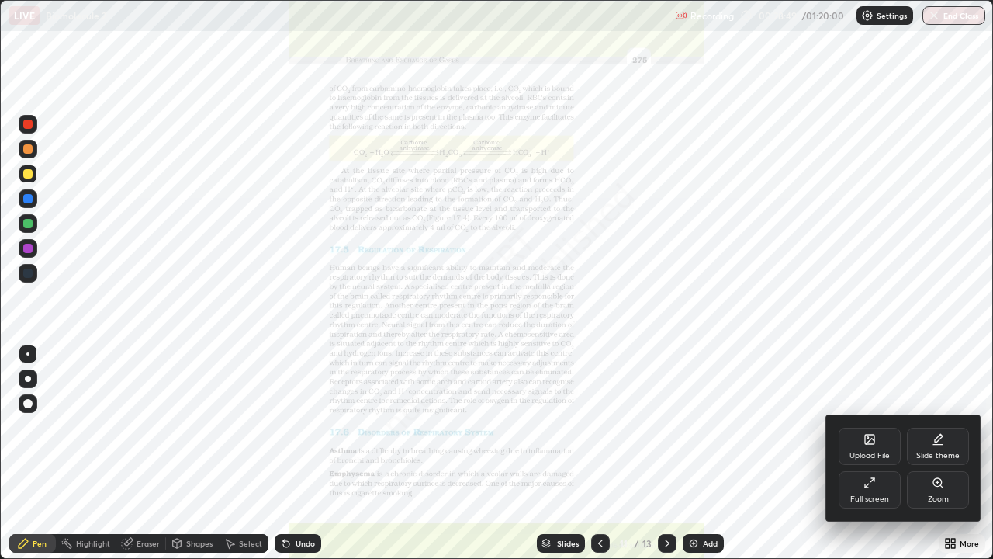
click at [944, 453] on div "Zoom" at bounding box center [938, 499] width 21 height 8
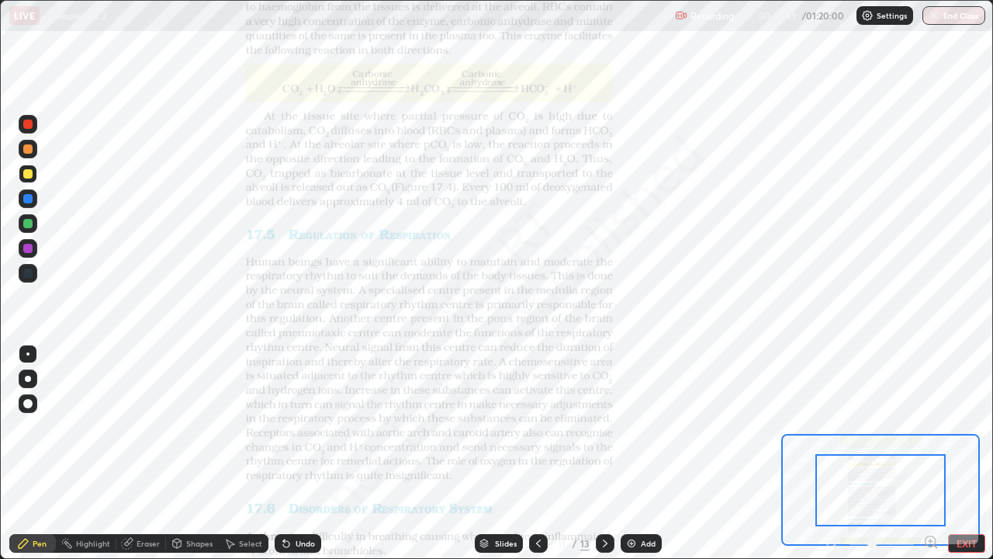
click at [932, 453] on icon at bounding box center [931, 542] width 16 height 16
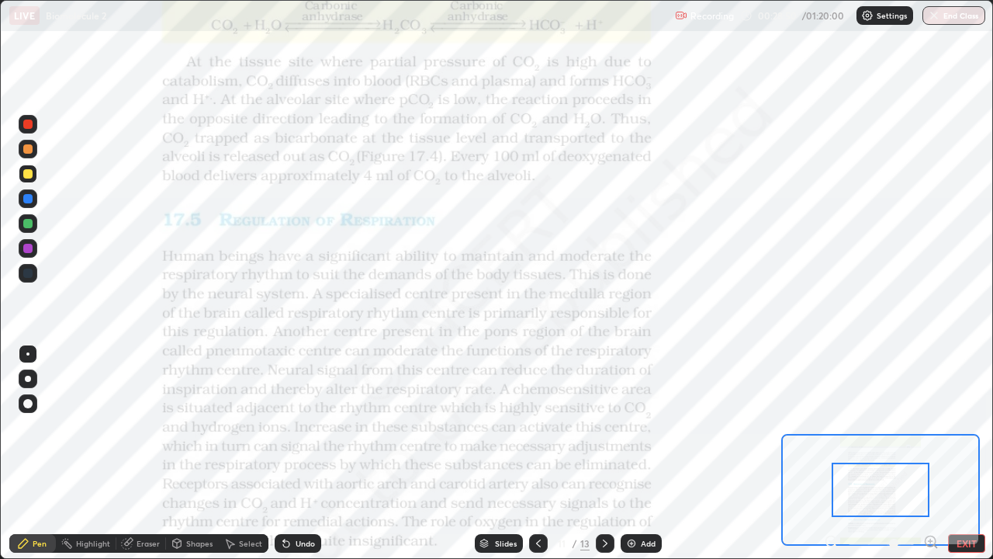
click at [842, 453] on div at bounding box center [881, 490] width 98 height 54
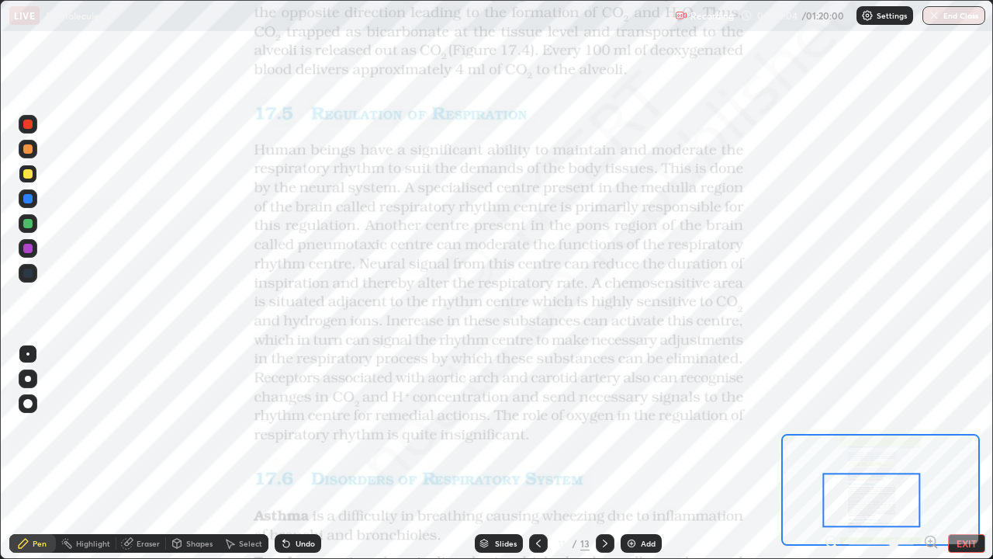
click at [536, 453] on icon at bounding box center [538, 543] width 5 height 8
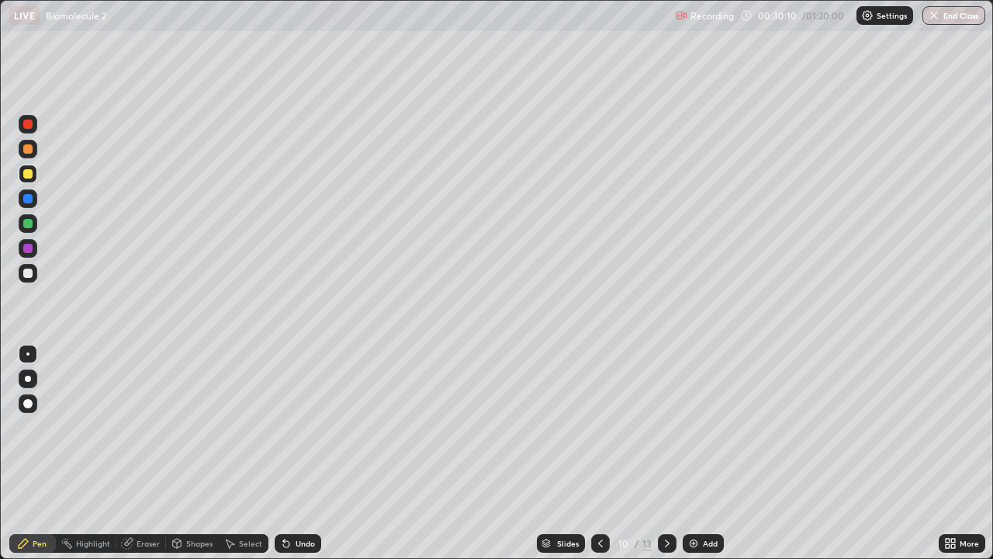
click at [708, 453] on div "Add" at bounding box center [710, 543] width 15 height 8
click at [599, 453] on icon at bounding box center [600, 543] width 12 height 12
click at [667, 453] on icon at bounding box center [667, 543] width 12 height 12
click at [27, 175] on div at bounding box center [27, 173] width 9 height 9
click at [27, 225] on div at bounding box center [27, 223] width 9 height 9
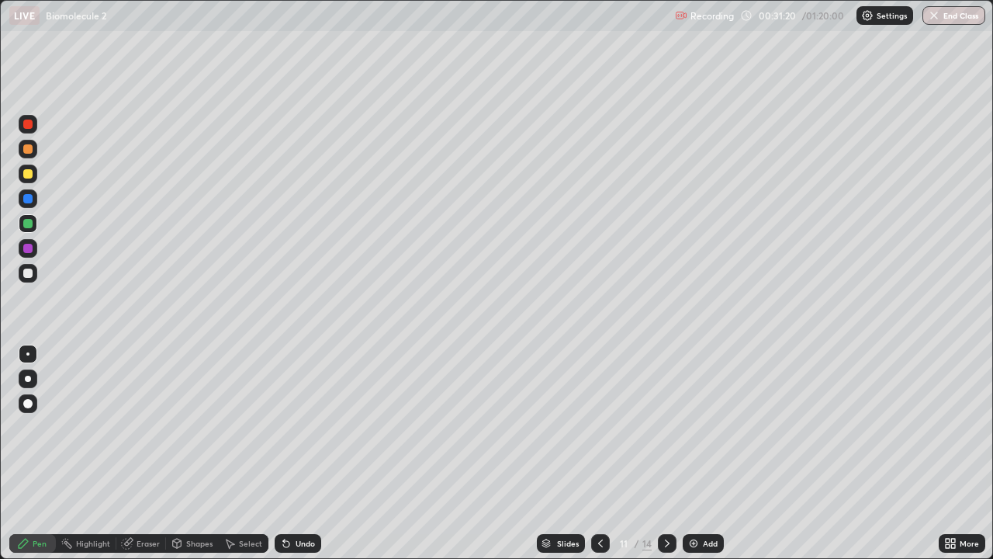
click at [148, 453] on div "Eraser" at bounding box center [148, 543] width 23 height 8
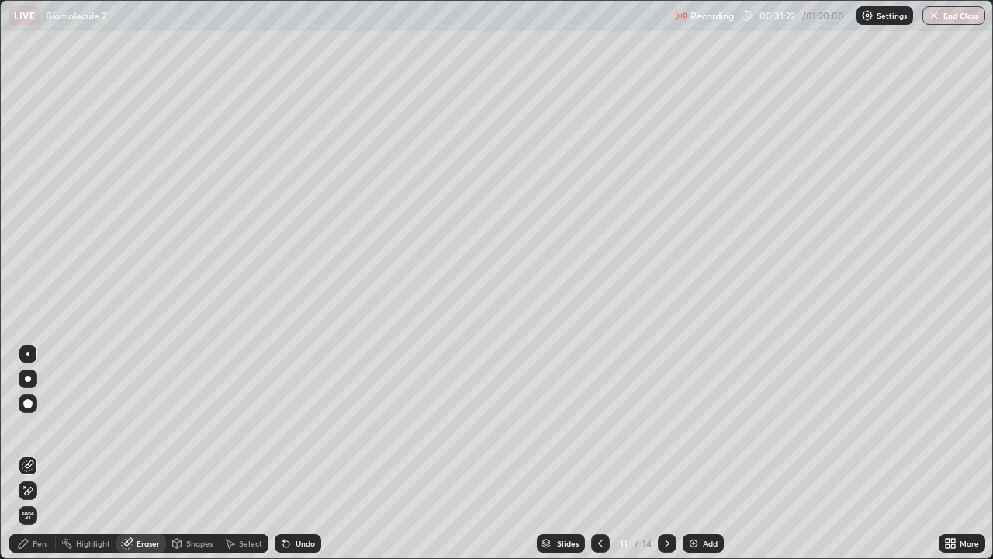
click at [39, 453] on div "Pen" at bounding box center [40, 543] width 14 height 8
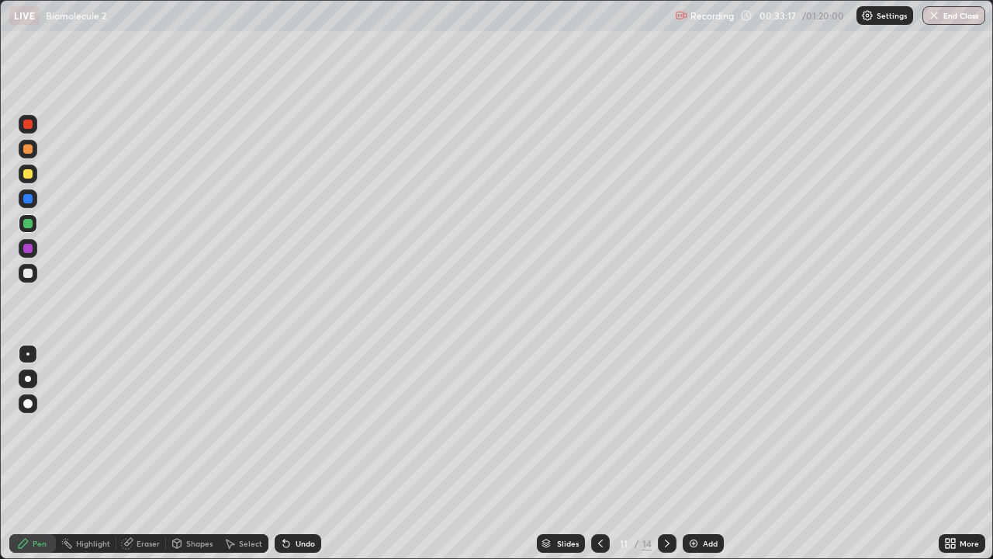
click at [29, 271] on div at bounding box center [27, 273] width 9 height 9
click at [25, 270] on div at bounding box center [27, 273] width 9 height 9
click at [26, 273] on div at bounding box center [27, 273] width 9 height 9
click at [25, 226] on div at bounding box center [27, 223] width 9 height 9
click at [27, 175] on div at bounding box center [27, 173] width 9 height 9
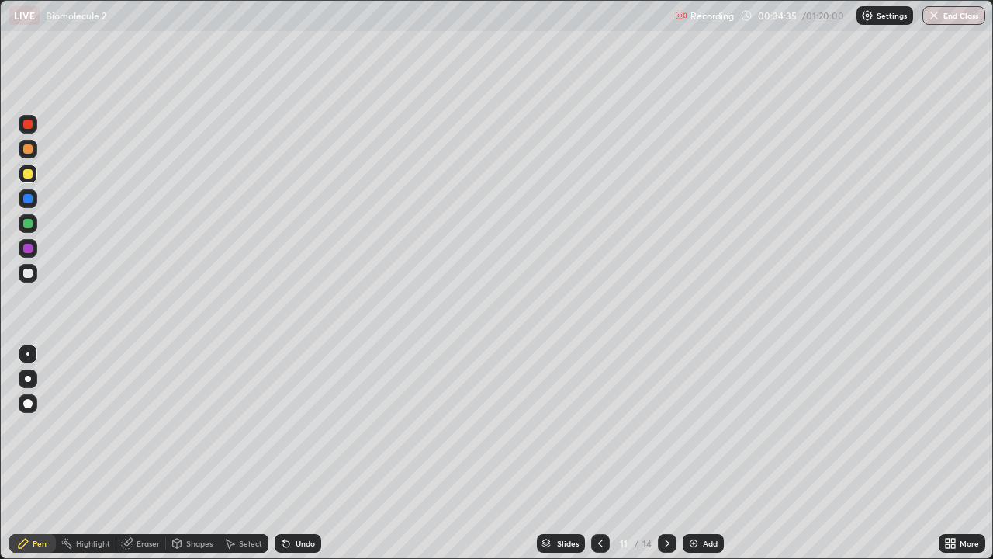
click at [28, 150] on div at bounding box center [27, 148] width 9 height 9
click at [598, 453] on icon at bounding box center [600, 543] width 12 height 12
click at [601, 453] on icon at bounding box center [600, 543] width 12 height 12
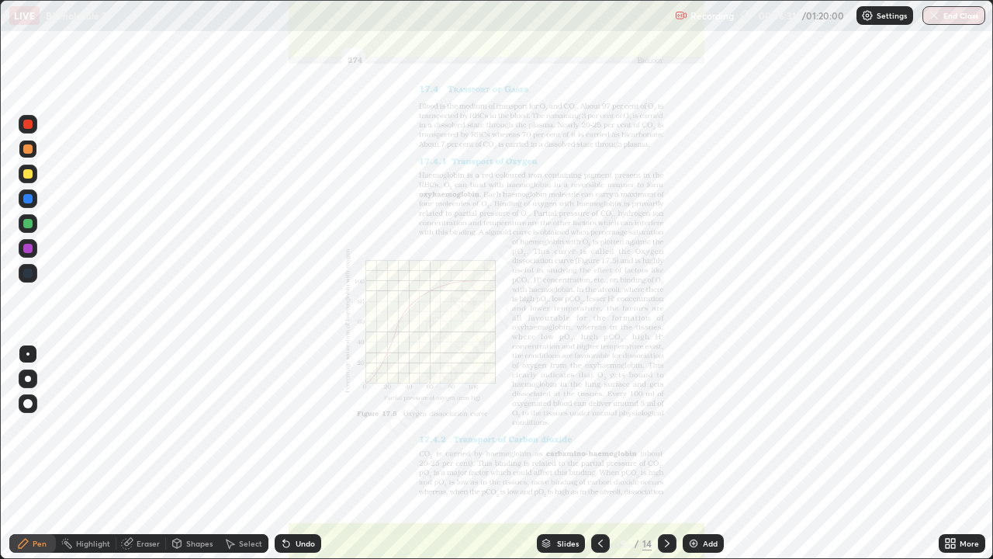
click at [666, 453] on icon at bounding box center [667, 543] width 12 height 12
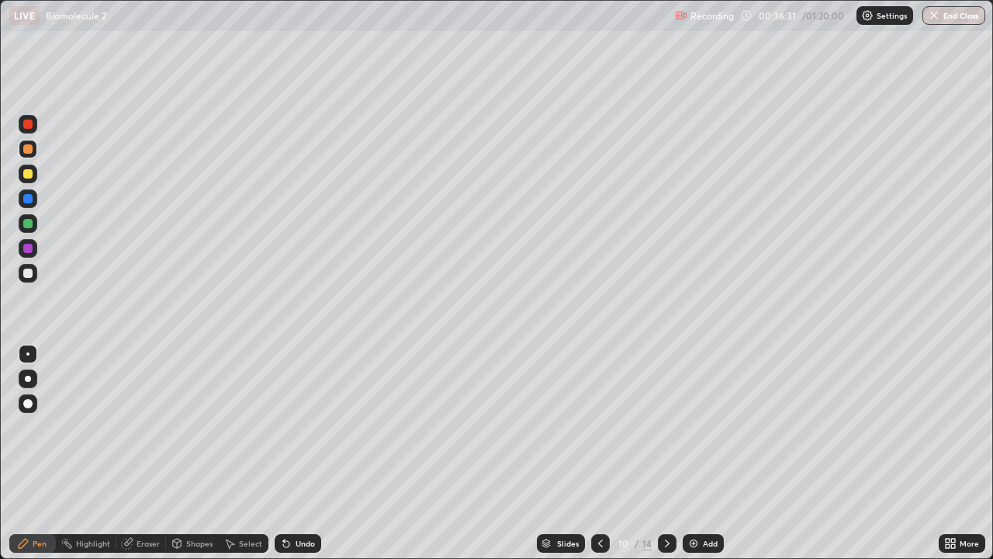
click at [667, 453] on icon at bounding box center [667, 543] width 12 height 12
click at [705, 453] on div "Add" at bounding box center [710, 543] width 15 height 8
click at [40, 453] on div "Pen" at bounding box center [40, 543] width 14 height 8
click at [29, 148] on div at bounding box center [27, 148] width 9 height 9
click at [44, 453] on div "Pen" at bounding box center [40, 543] width 14 height 8
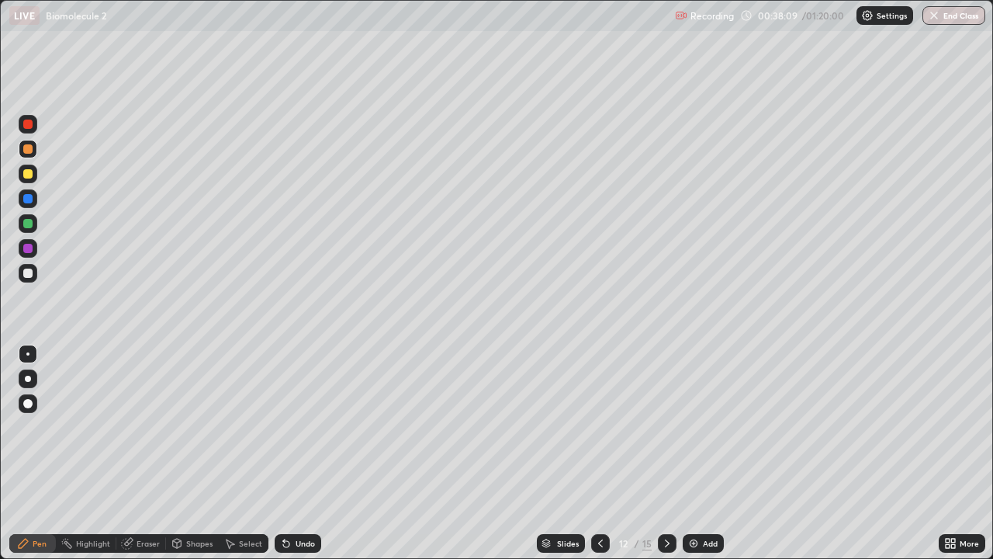
click at [28, 154] on div at bounding box center [28, 149] width 19 height 19
click at [28, 248] on div at bounding box center [27, 248] width 9 height 9
click at [26, 224] on div at bounding box center [27, 223] width 9 height 9
click at [137, 453] on div "Eraser" at bounding box center [141, 543] width 50 height 19
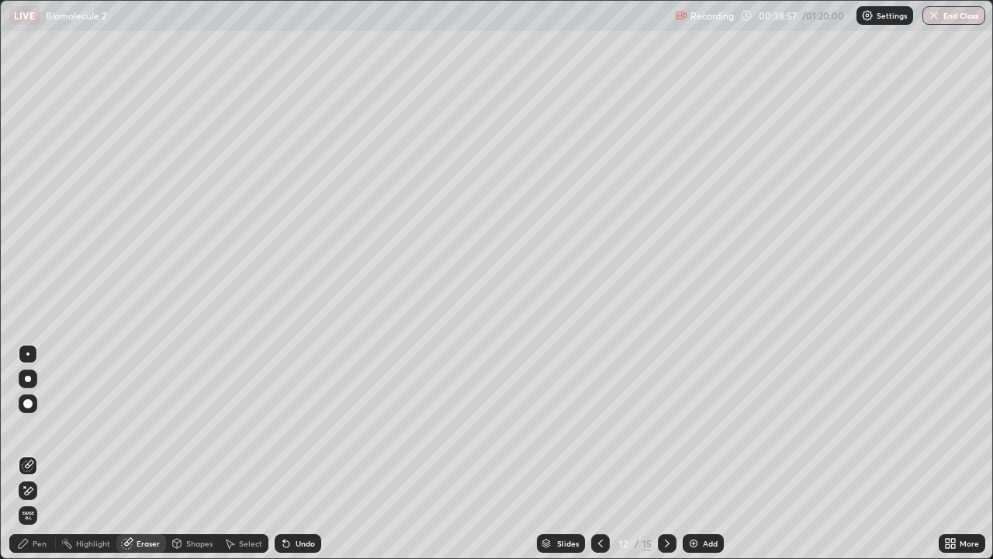
click at [48, 453] on div "Pen" at bounding box center [32, 543] width 47 height 19
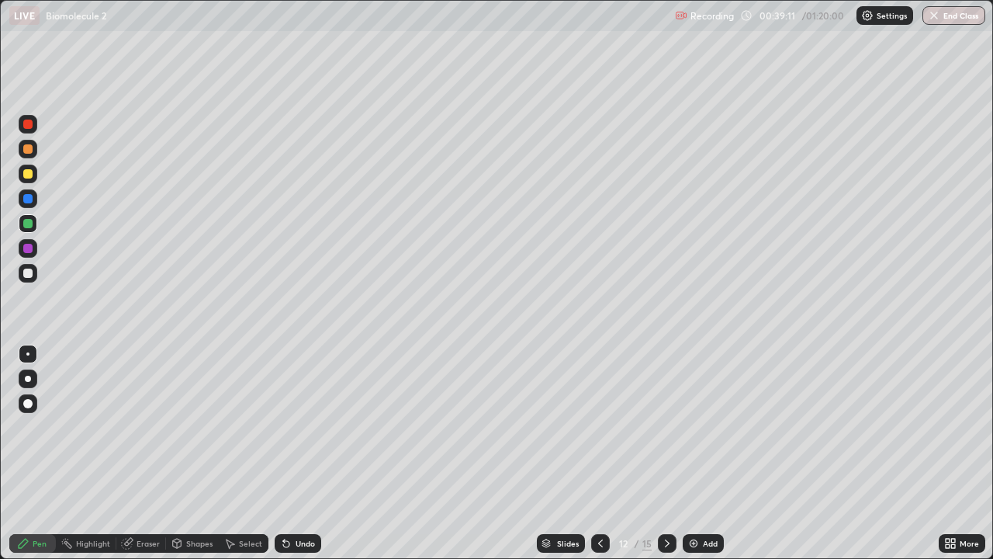
click at [151, 453] on div "Eraser" at bounding box center [148, 543] width 23 height 8
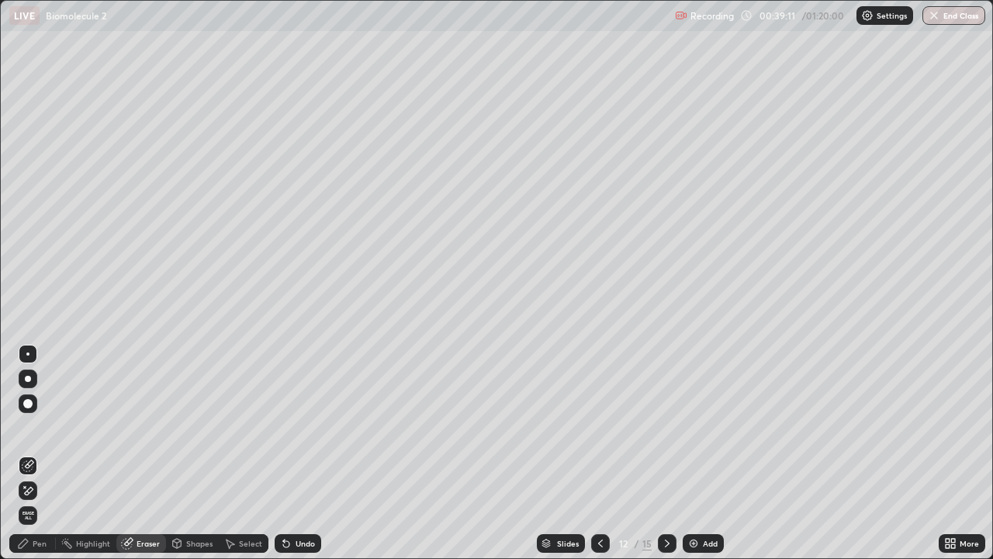
click at [197, 453] on div "Shapes" at bounding box center [199, 543] width 26 height 8
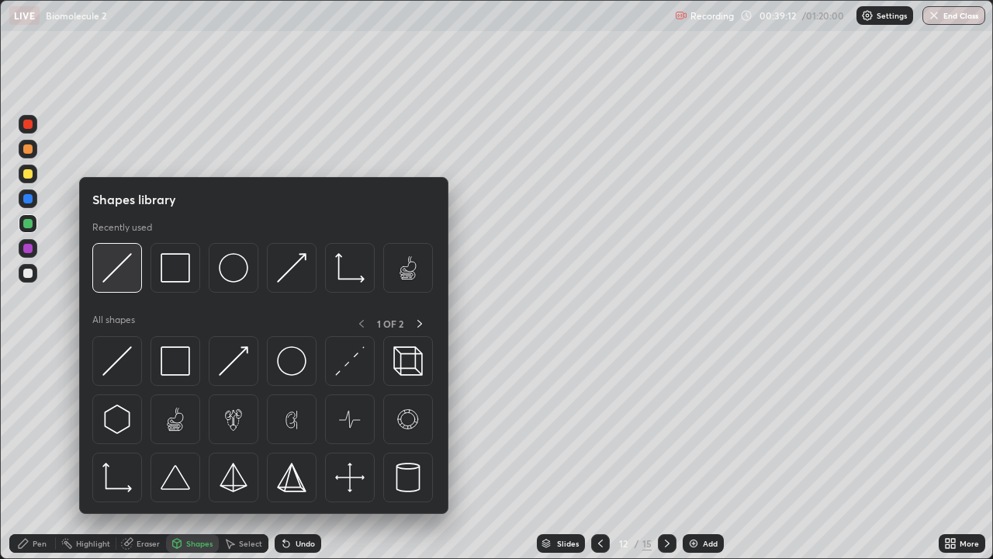
click at [118, 271] on img at bounding box center [116, 267] width 29 height 29
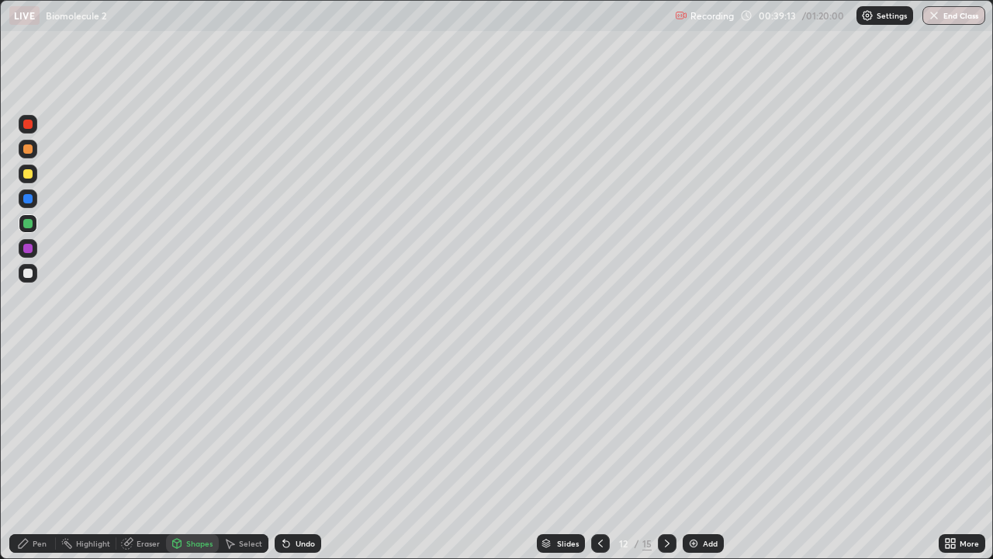
click at [30, 225] on div at bounding box center [27, 223] width 9 height 9
click at [26, 180] on div at bounding box center [28, 174] width 19 height 19
click at [151, 453] on div "Eraser" at bounding box center [148, 543] width 23 height 8
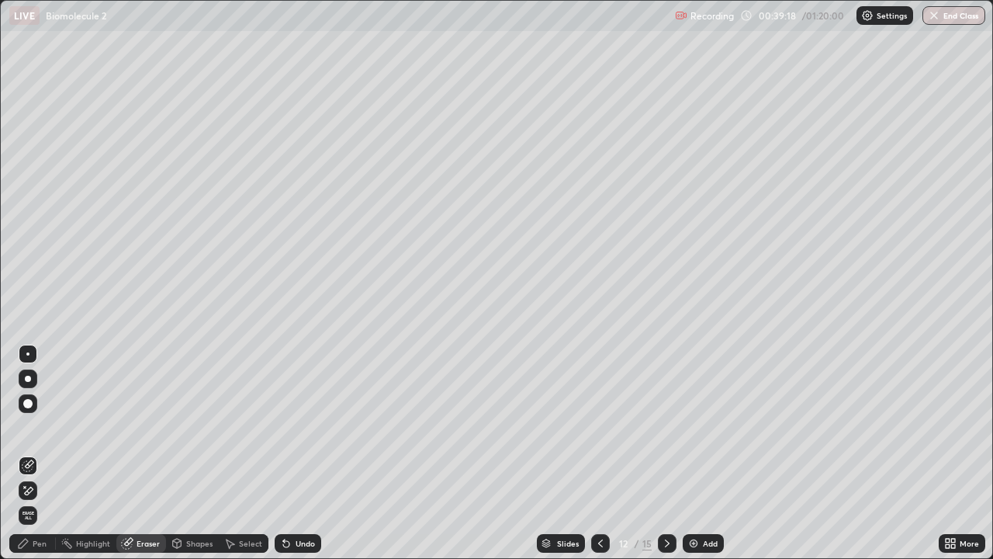
click at [40, 453] on div "Pen" at bounding box center [40, 543] width 14 height 8
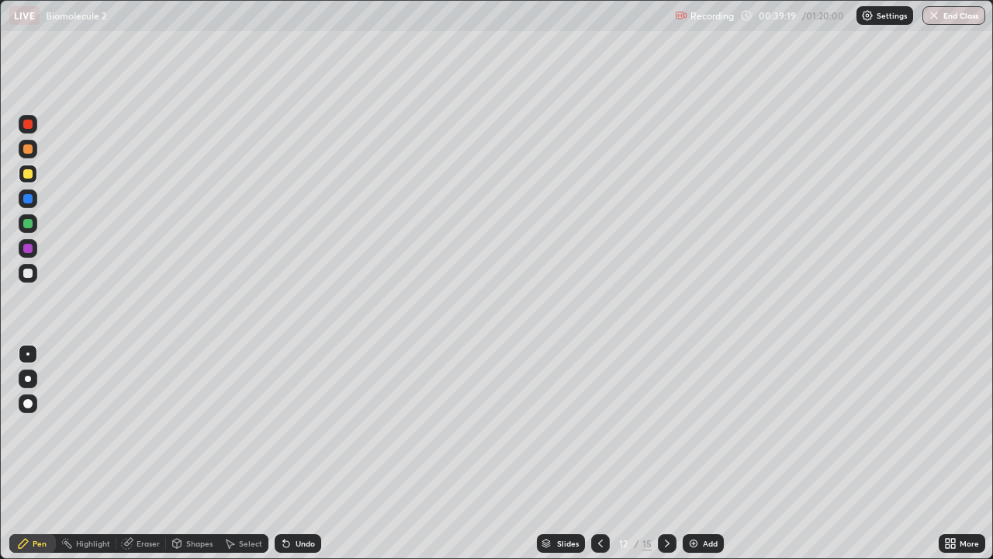
click at [31, 273] on div at bounding box center [27, 273] width 9 height 9
click at [26, 222] on div at bounding box center [27, 223] width 9 height 9
click at [26, 172] on div at bounding box center [27, 173] width 9 height 9
click at [150, 453] on div "Eraser" at bounding box center [148, 543] width 23 height 8
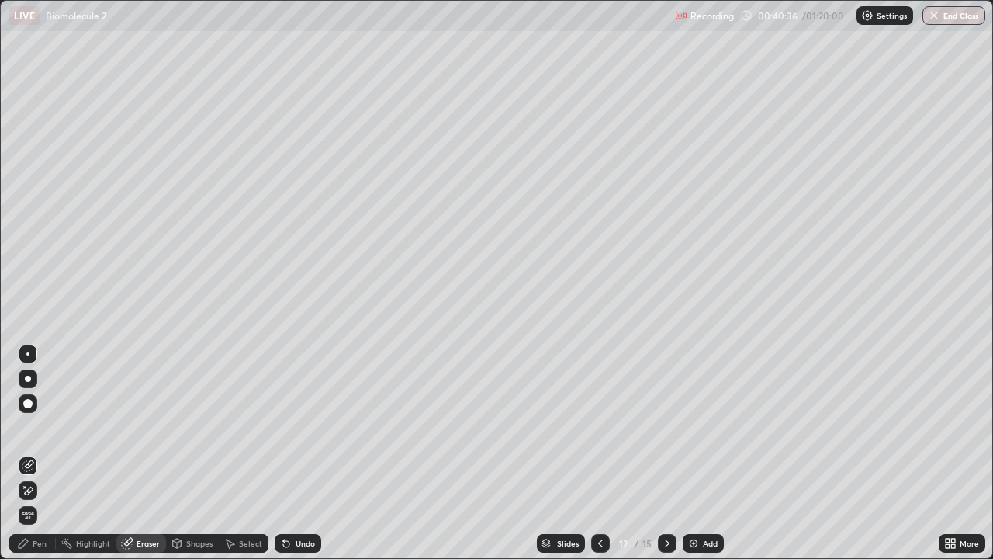
click at [36, 453] on div "Pen" at bounding box center [40, 543] width 14 height 8
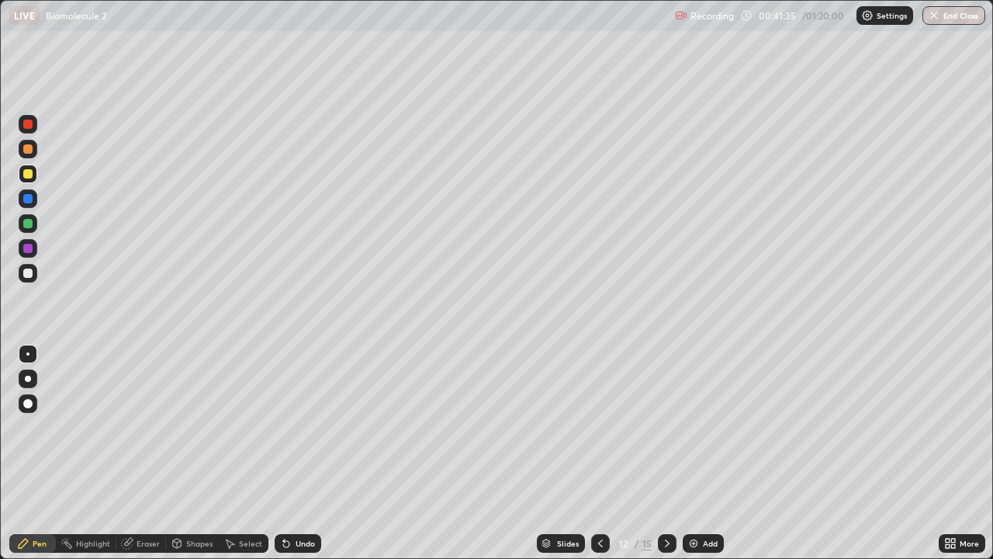
click at [27, 271] on div at bounding box center [27, 273] width 9 height 9
click at [29, 223] on div at bounding box center [27, 223] width 9 height 9
click at [29, 273] on div at bounding box center [27, 273] width 9 height 9
click at [197, 453] on div "Shapes" at bounding box center [199, 543] width 26 height 8
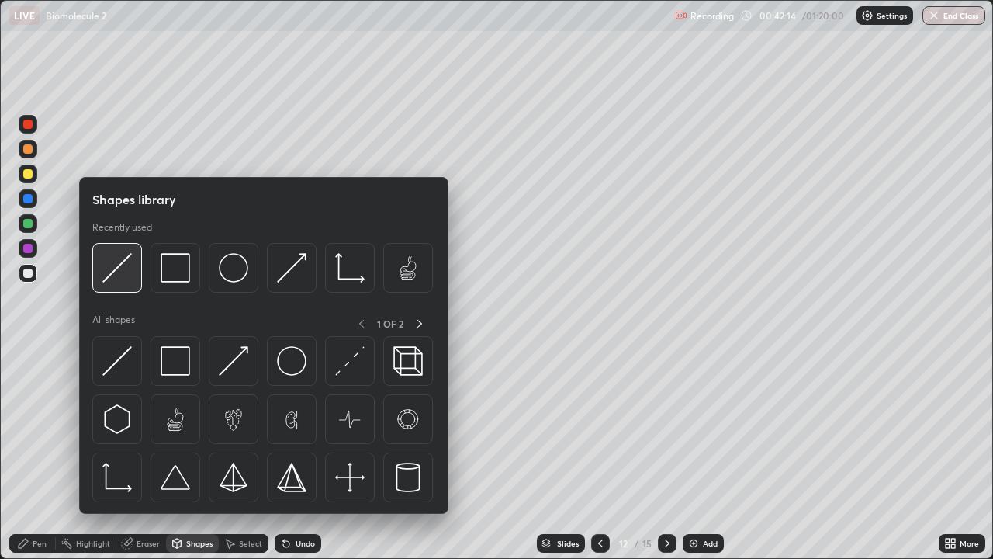
click at [120, 281] on img at bounding box center [116, 267] width 29 height 29
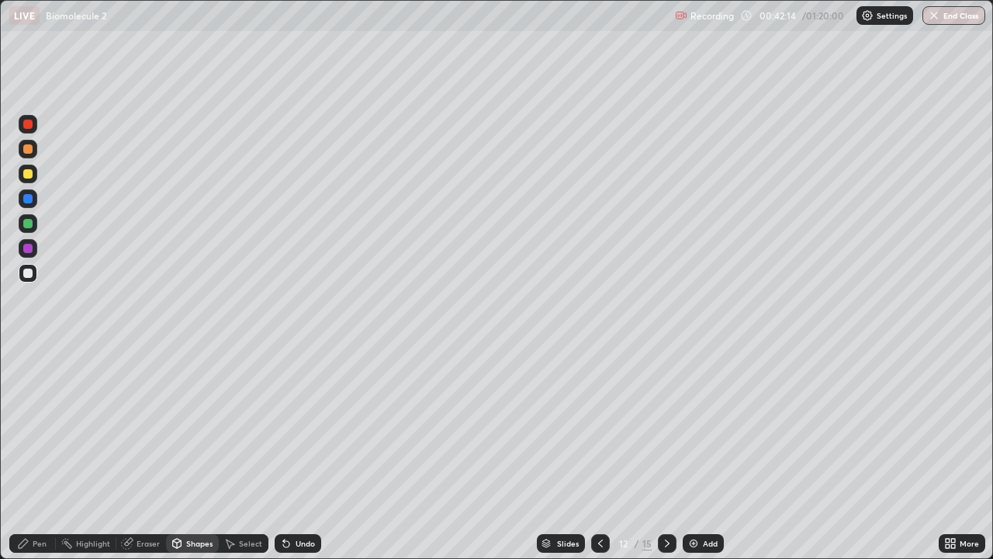
click at [28, 199] on div at bounding box center [27, 198] width 9 height 9
click at [148, 453] on div "Eraser" at bounding box center [148, 543] width 23 height 8
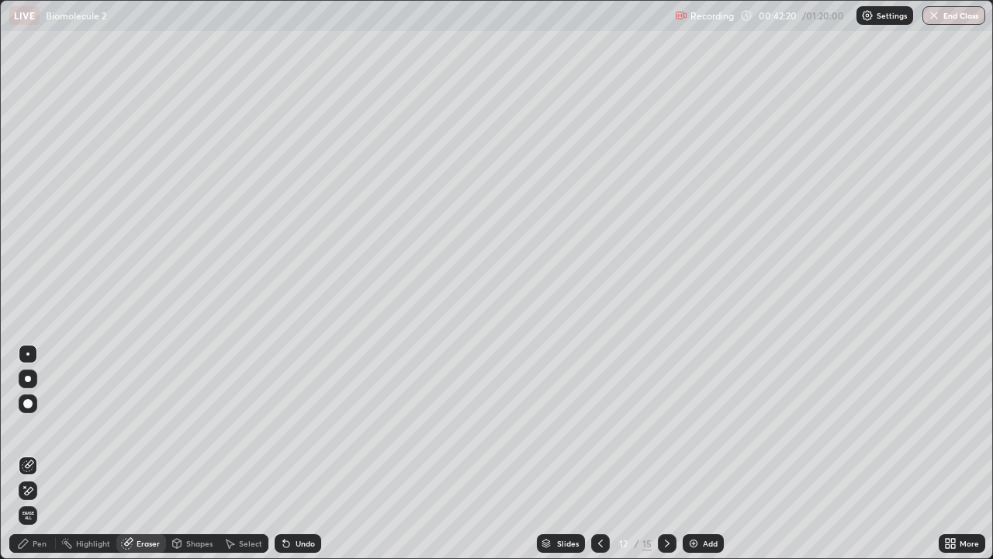
click at [45, 453] on div "Pen" at bounding box center [40, 543] width 14 height 8
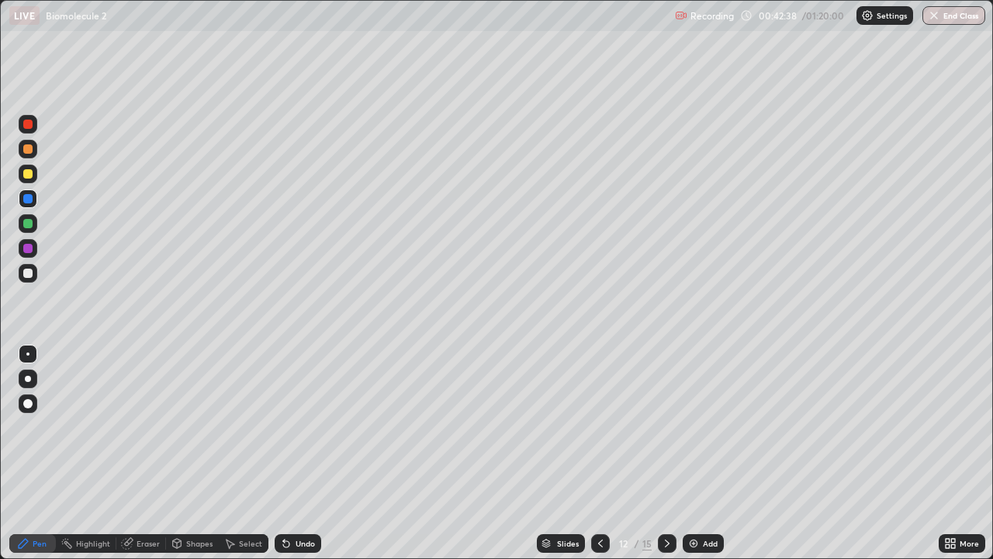
click at [48, 453] on div "Pen" at bounding box center [32, 543] width 47 height 19
click at [190, 453] on div "Shapes" at bounding box center [199, 543] width 26 height 8
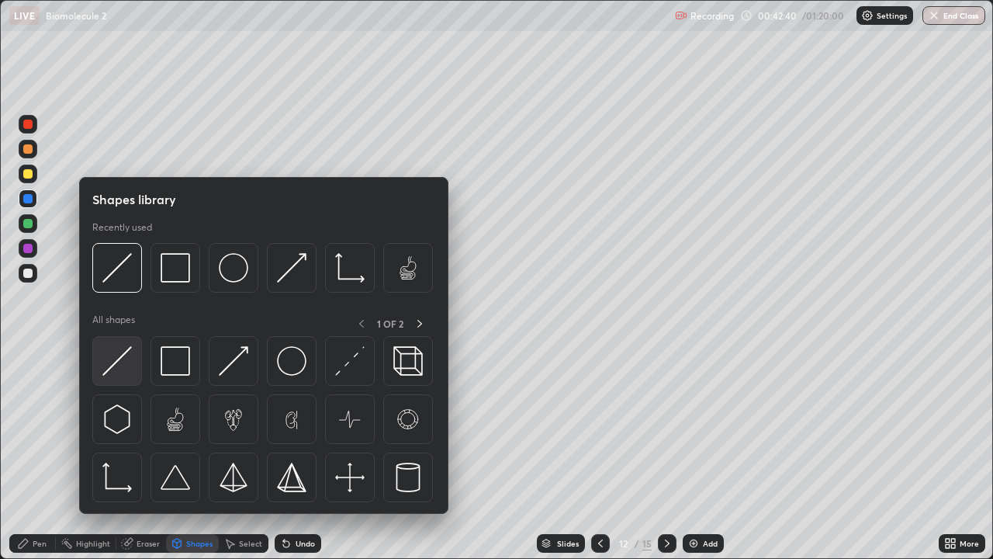
click at [119, 369] on img at bounding box center [116, 360] width 29 height 29
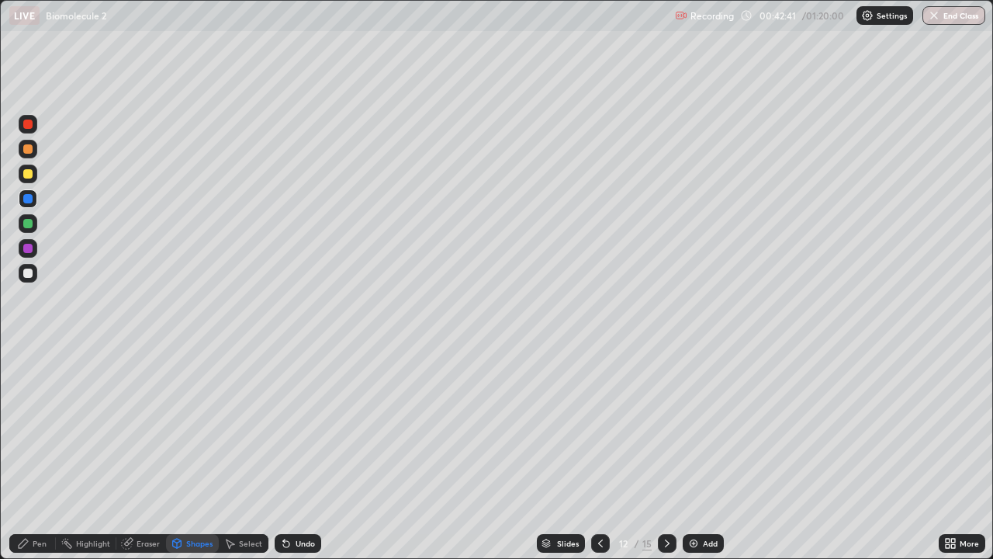
click at [32, 148] on div at bounding box center [27, 148] width 9 height 9
click at [29, 174] on div at bounding box center [27, 173] width 9 height 9
click at [25, 272] on div at bounding box center [27, 273] width 9 height 9
click at [26, 149] on div at bounding box center [27, 148] width 9 height 9
click at [140, 453] on div "Eraser" at bounding box center [141, 543] width 50 height 19
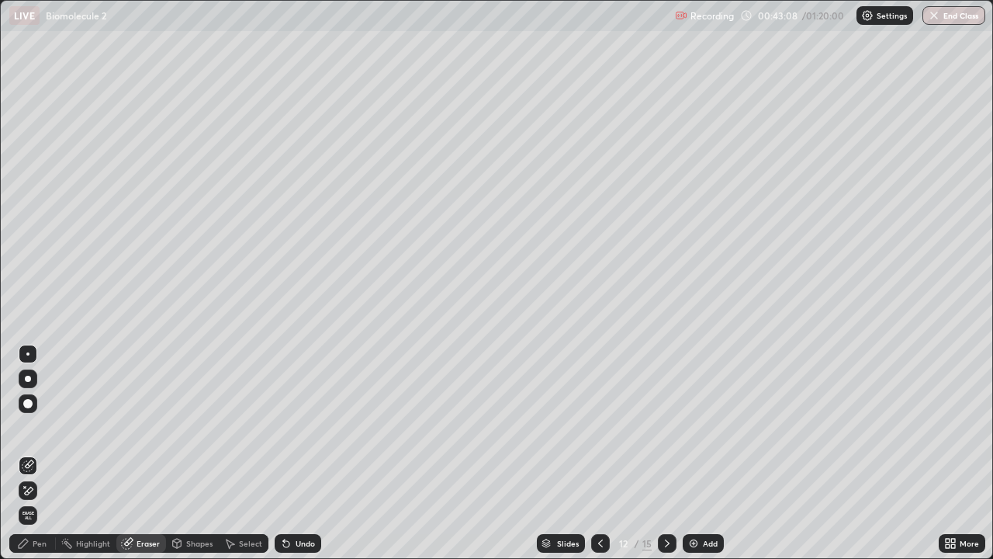
click at [46, 453] on div "Pen" at bounding box center [32, 543] width 47 height 19
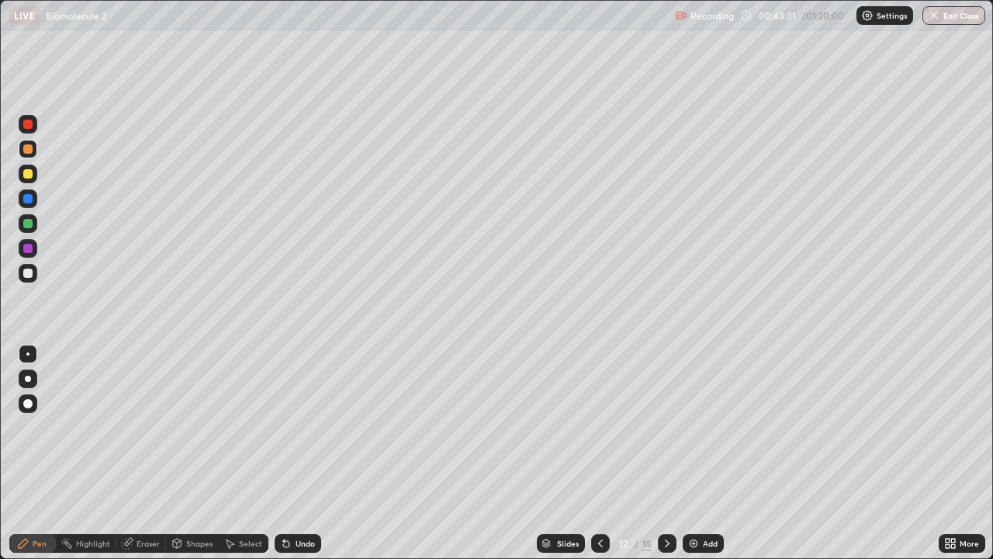
click at [33, 174] on div at bounding box center [28, 174] width 19 height 19
click at [161, 453] on div "Eraser" at bounding box center [141, 543] width 50 height 19
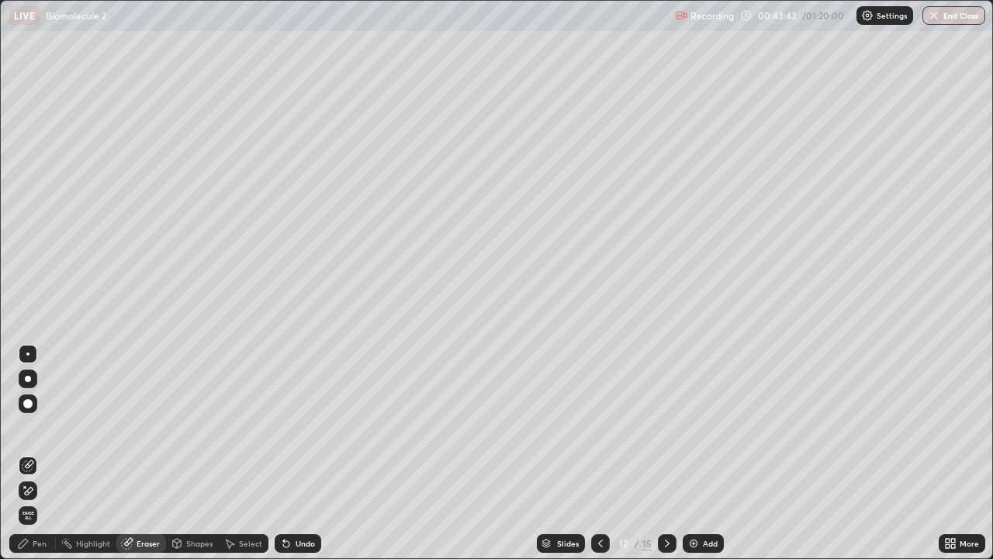
click at [45, 453] on div "Pen" at bounding box center [40, 543] width 14 height 8
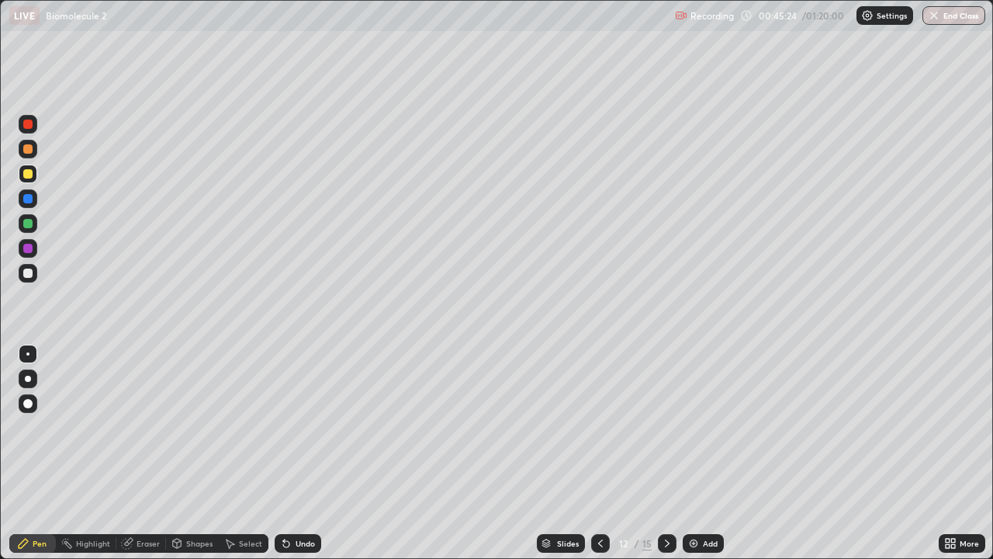
click at [29, 273] on div at bounding box center [27, 273] width 9 height 9
click at [601, 453] on icon at bounding box center [600, 543] width 12 height 12
click at [599, 453] on icon at bounding box center [600, 543] width 12 height 12
click at [664, 453] on icon at bounding box center [667, 543] width 12 height 12
click at [665, 453] on icon at bounding box center [667, 543] width 12 height 12
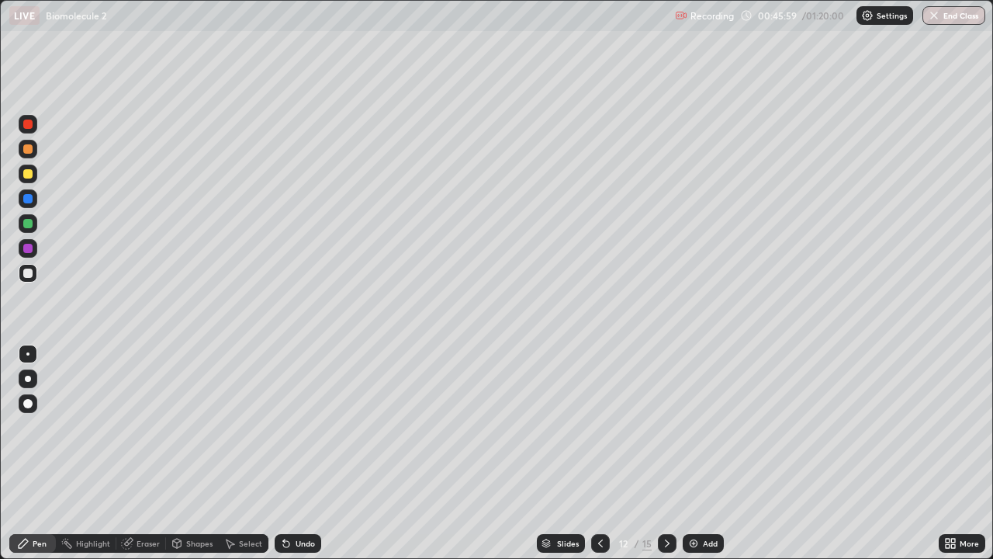
click at [666, 453] on icon at bounding box center [667, 543] width 12 height 12
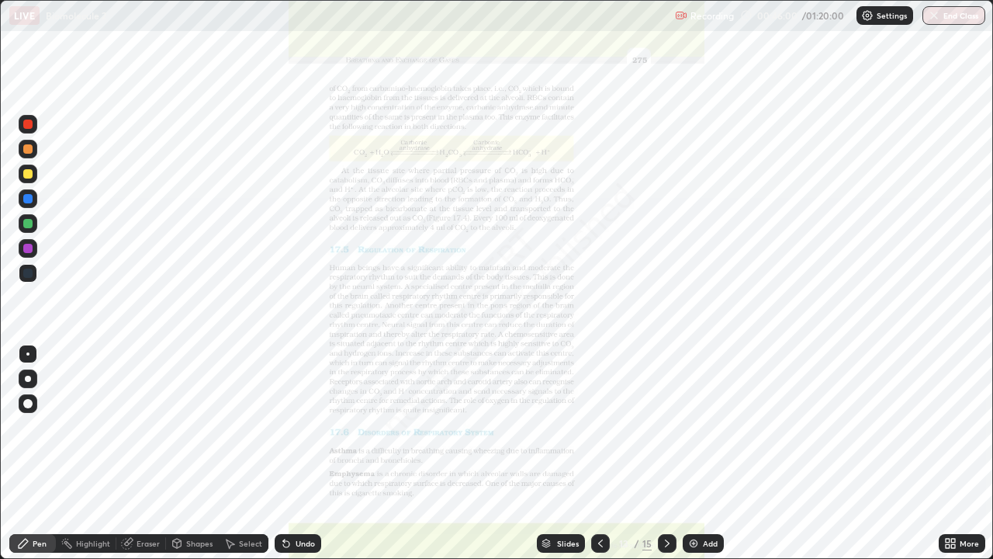
click at [969, 453] on div "More" at bounding box center [969, 543] width 19 height 8
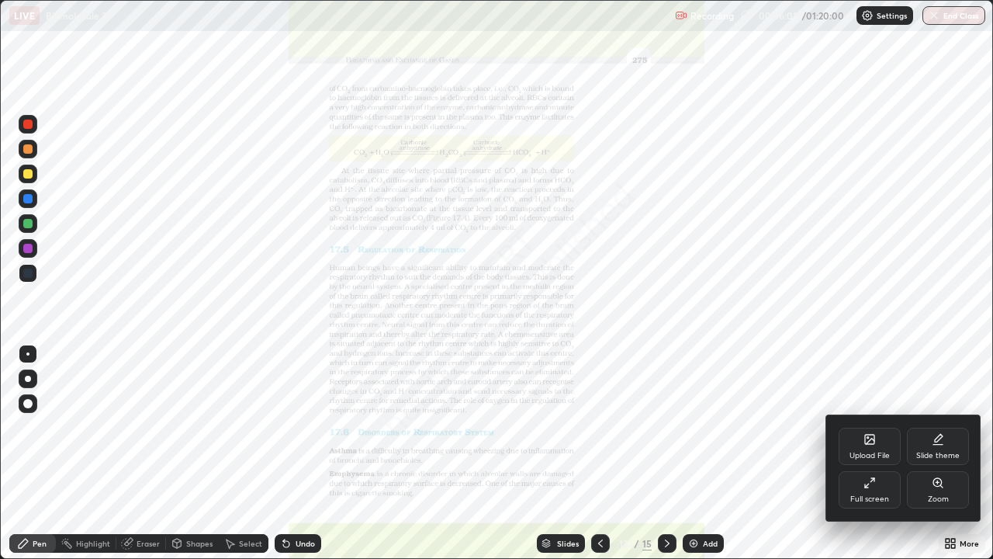
click at [933, 453] on div "Zoom" at bounding box center [938, 499] width 21 height 8
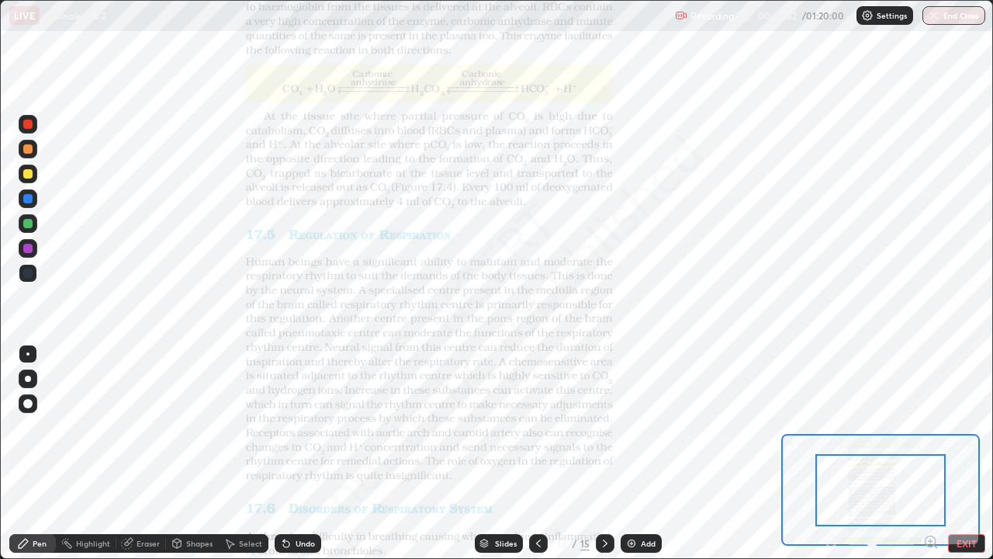
click at [930, 453] on icon at bounding box center [931, 541] width 4 height 0
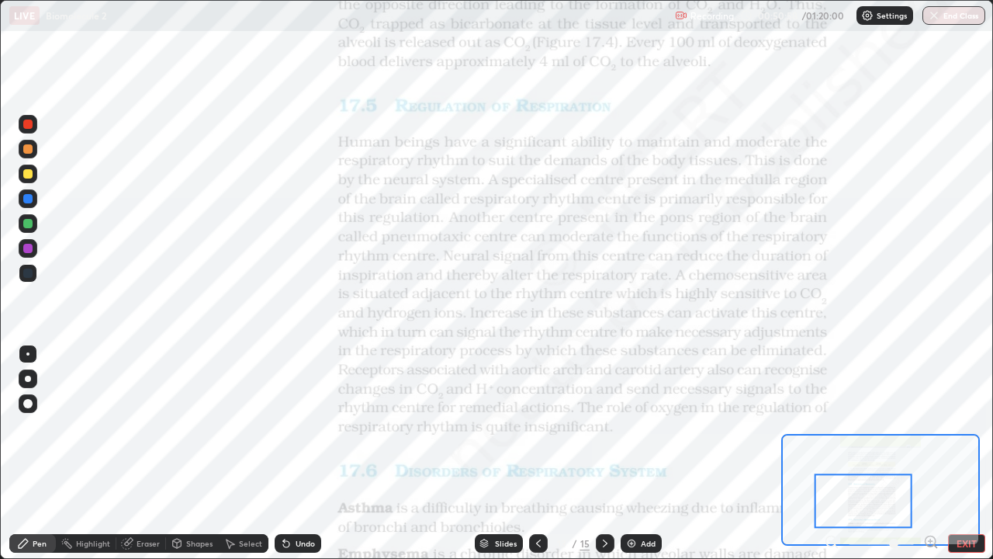
click at [604, 453] on icon at bounding box center [605, 543] width 12 height 12
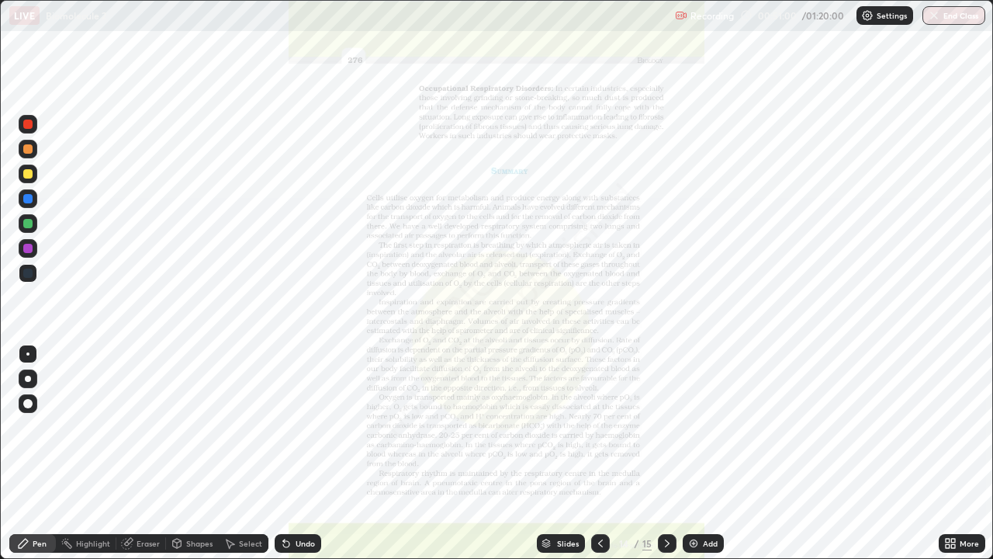
click at [599, 453] on icon at bounding box center [600, 543] width 12 height 12
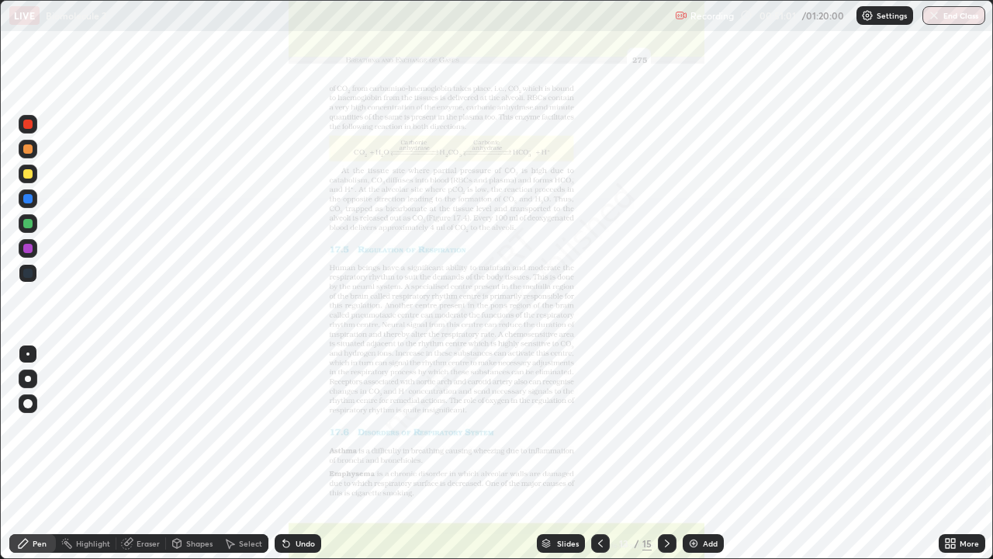
click at [598, 453] on icon at bounding box center [600, 543] width 12 height 12
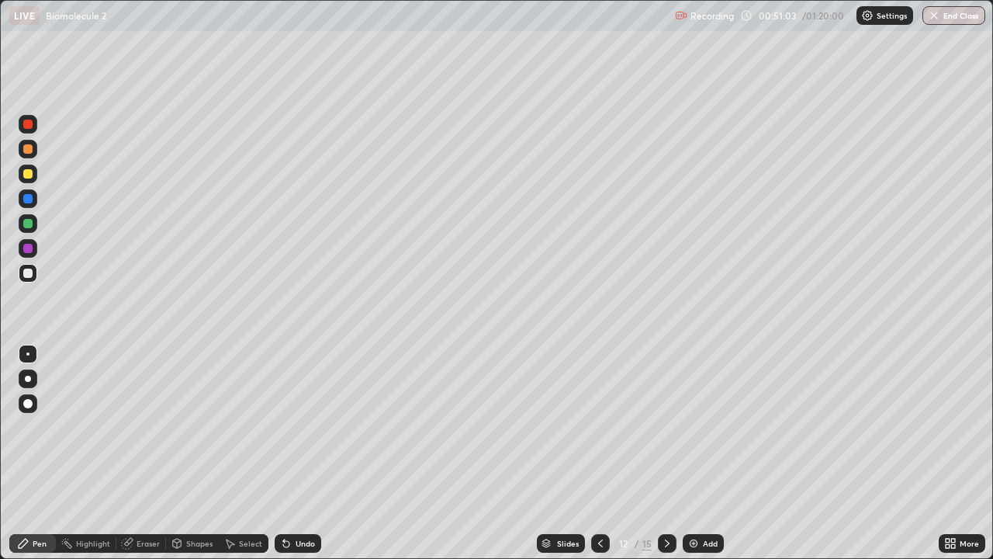
click at [601, 453] on icon at bounding box center [600, 543] width 12 height 12
click at [666, 453] on icon at bounding box center [667, 543] width 12 height 12
click at [663, 453] on icon at bounding box center [667, 543] width 12 height 12
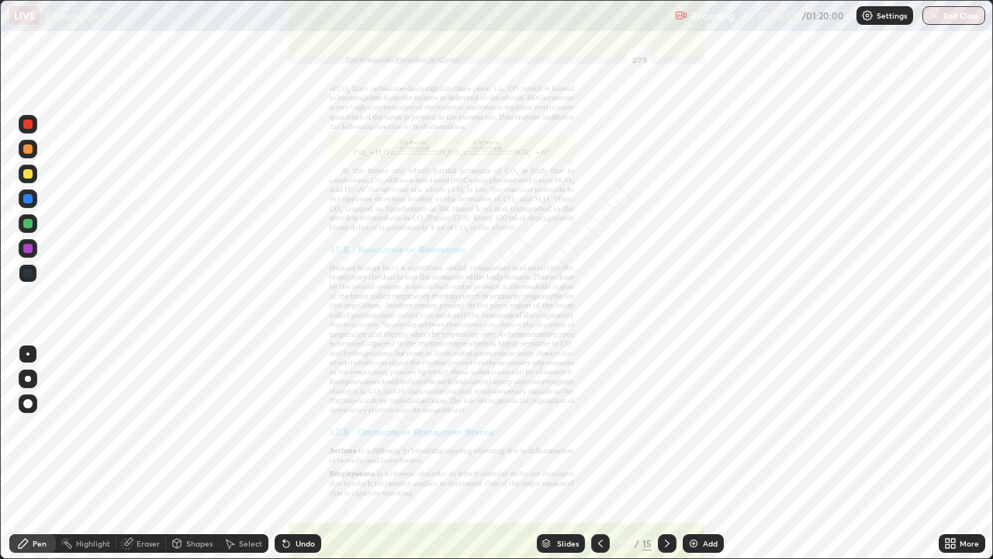
click at [972, 453] on div "More" at bounding box center [969, 543] width 19 height 8
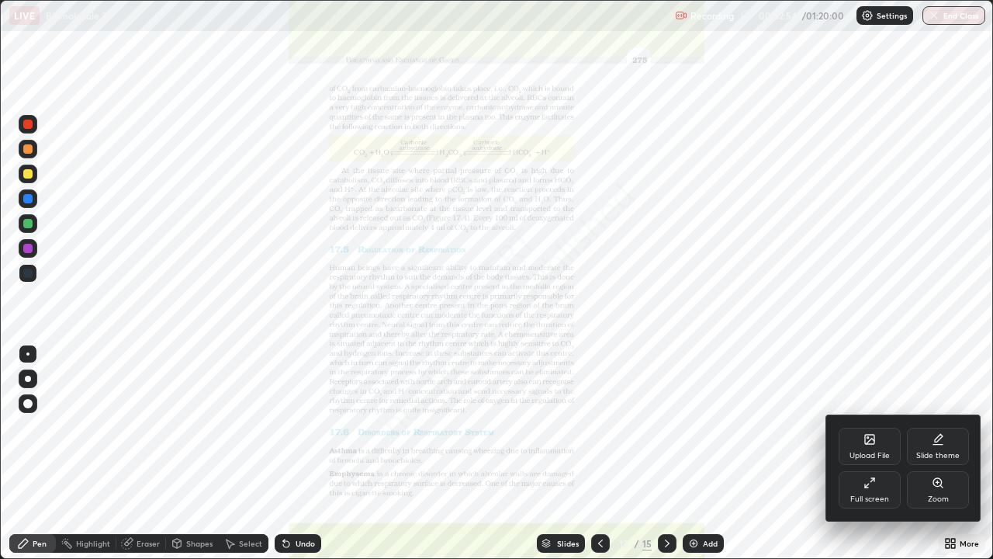
click at [934, 453] on div "Zoom" at bounding box center [938, 499] width 21 height 8
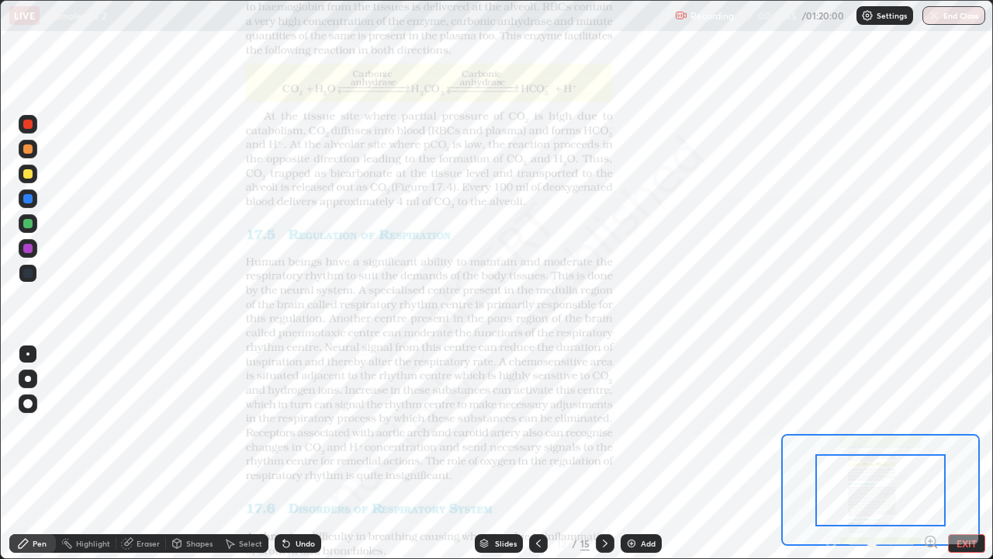
click at [930, 453] on icon at bounding box center [931, 541] width 4 height 0
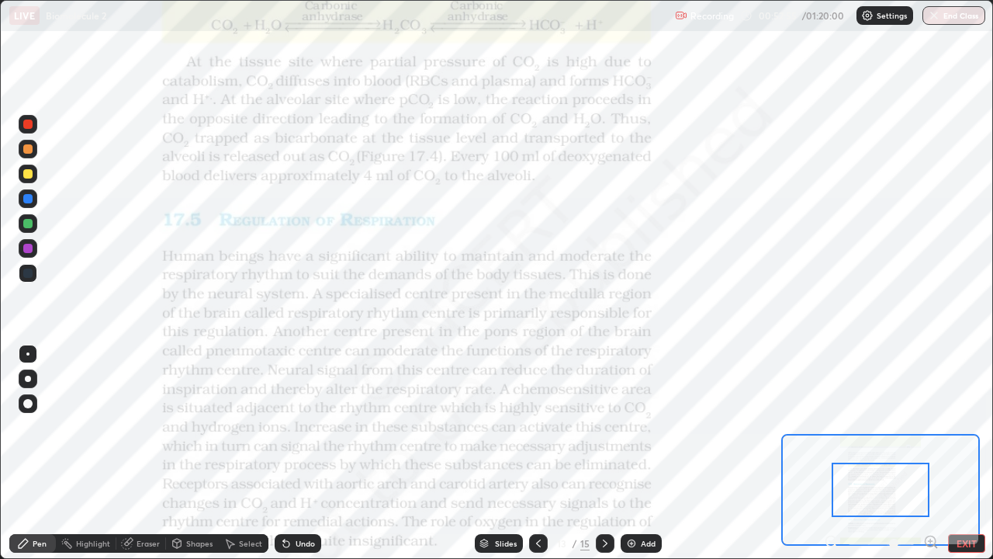
click at [930, 453] on icon at bounding box center [931, 541] width 4 height 0
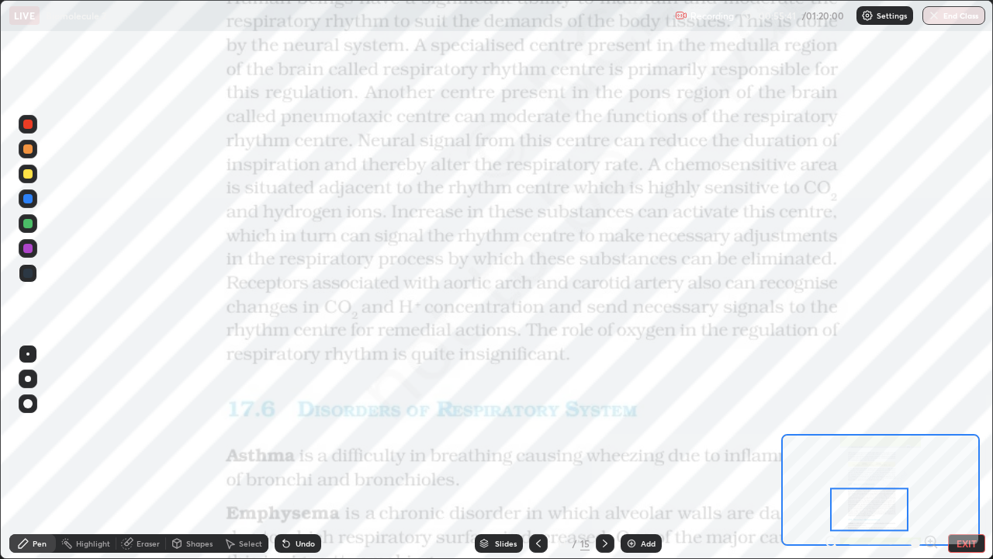
click at [537, 453] on icon at bounding box center [538, 543] width 12 height 12
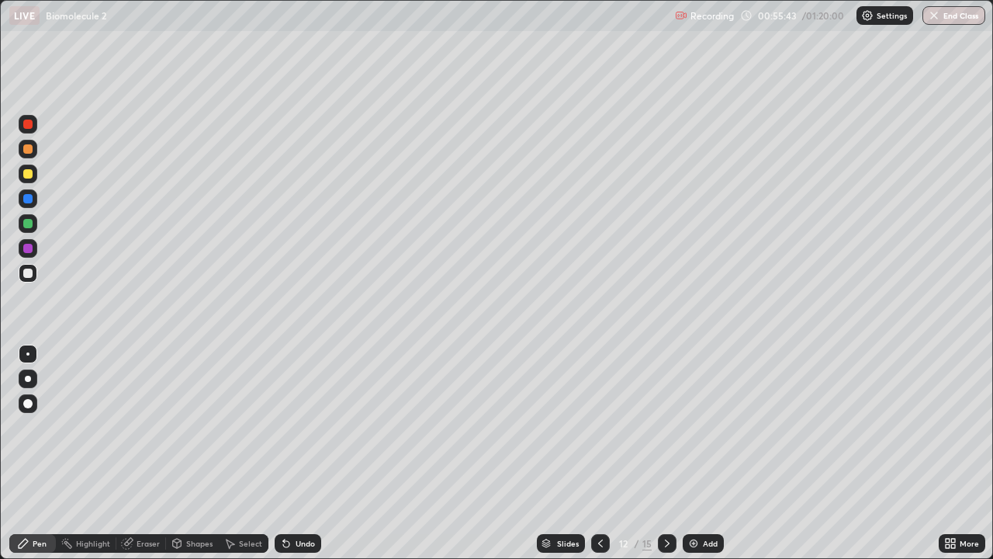
click at [600, 453] on div at bounding box center [600, 543] width 19 height 31
click at [600, 453] on icon at bounding box center [600, 543] width 12 height 12
click at [663, 453] on icon at bounding box center [667, 543] width 12 height 12
click at [667, 453] on icon at bounding box center [667, 543] width 12 height 12
click at [661, 453] on icon at bounding box center [667, 543] width 12 height 12
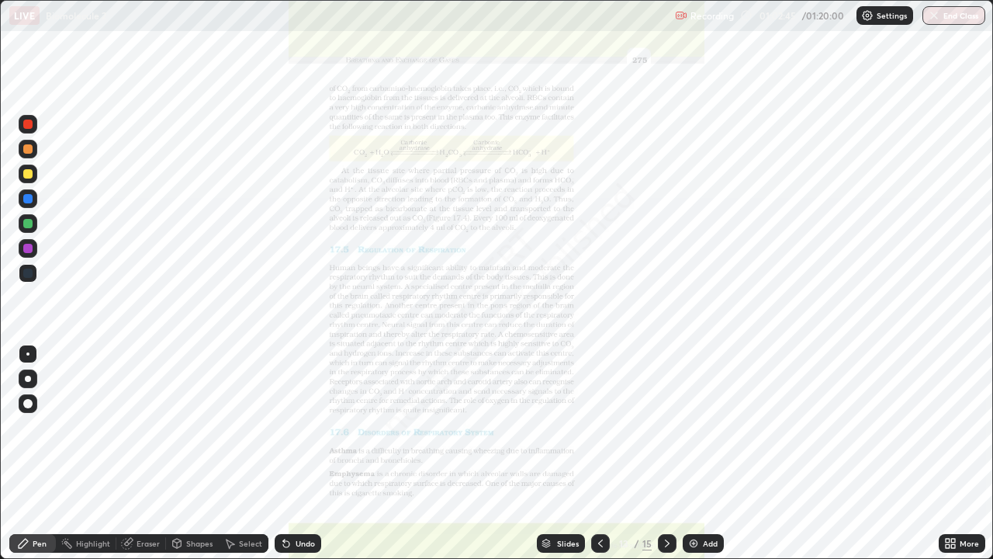
click at [591, 453] on div at bounding box center [600, 543] width 19 height 19
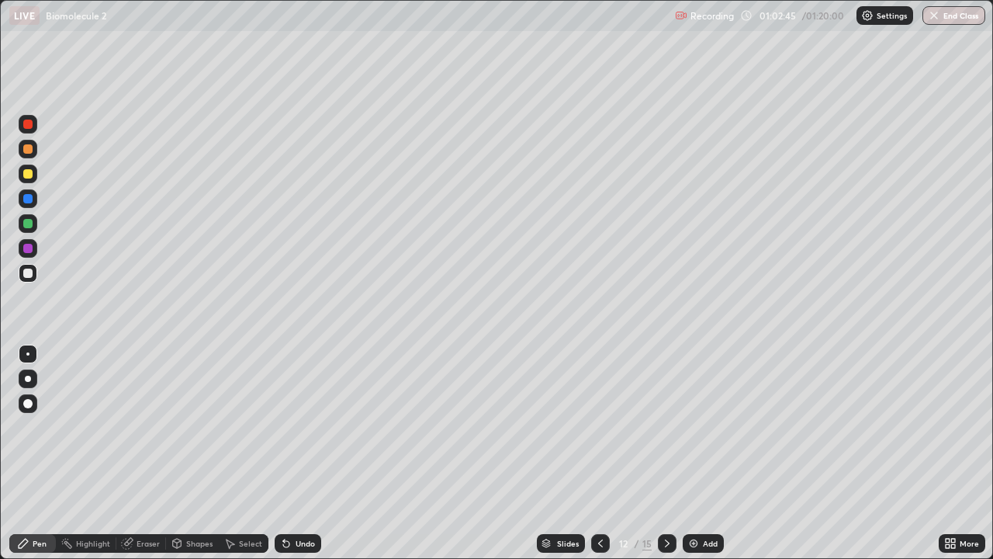
click at [597, 453] on icon at bounding box center [600, 543] width 12 height 12
click at [664, 453] on icon at bounding box center [667, 543] width 12 height 12
click at [592, 453] on div at bounding box center [600, 543] width 19 height 19
click at [591, 453] on div at bounding box center [600, 543] width 19 height 19
click at [664, 453] on icon at bounding box center [667, 543] width 12 height 12
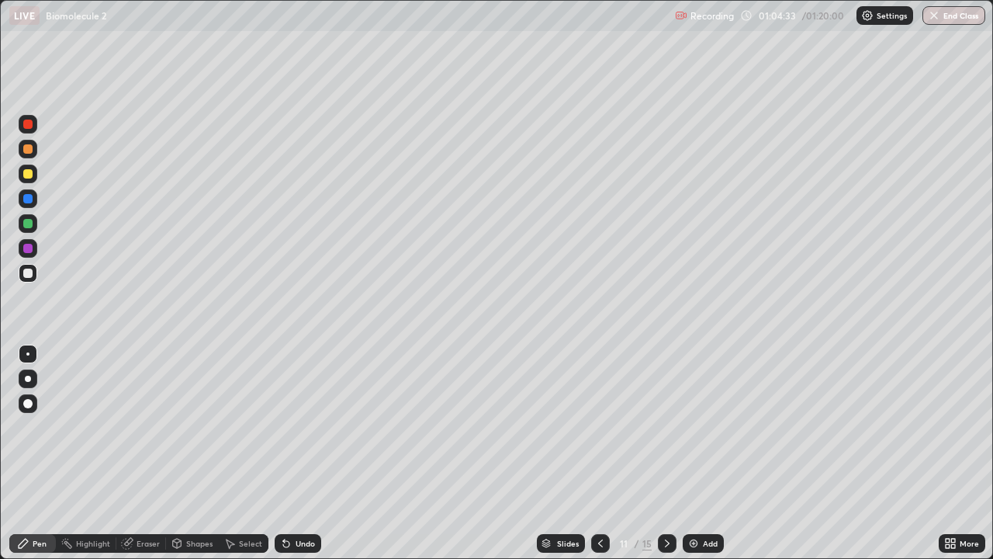
click at [599, 453] on icon at bounding box center [600, 543] width 12 height 12
click at [666, 453] on icon at bounding box center [667, 543] width 12 height 12
click at [708, 453] on div "Add" at bounding box center [710, 543] width 15 height 8
click at [28, 150] on div at bounding box center [27, 148] width 9 height 9
click at [30, 222] on div at bounding box center [27, 223] width 9 height 9
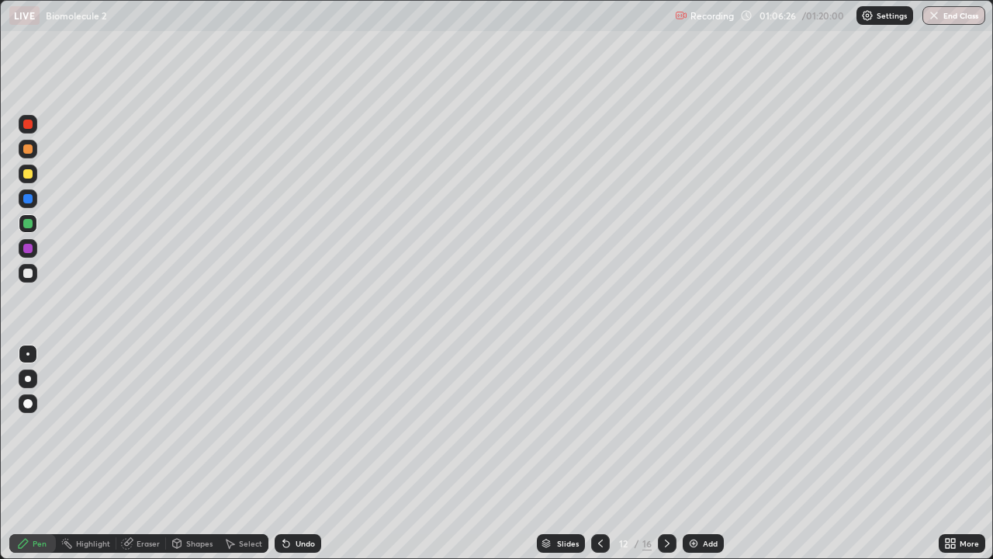
click at [29, 273] on div at bounding box center [27, 273] width 9 height 9
click at [25, 176] on div at bounding box center [27, 173] width 9 height 9
click at [666, 453] on icon at bounding box center [667, 543] width 12 height 12
click at [663, 453] on icon at bounding box center [667, 543] width 12 height 12
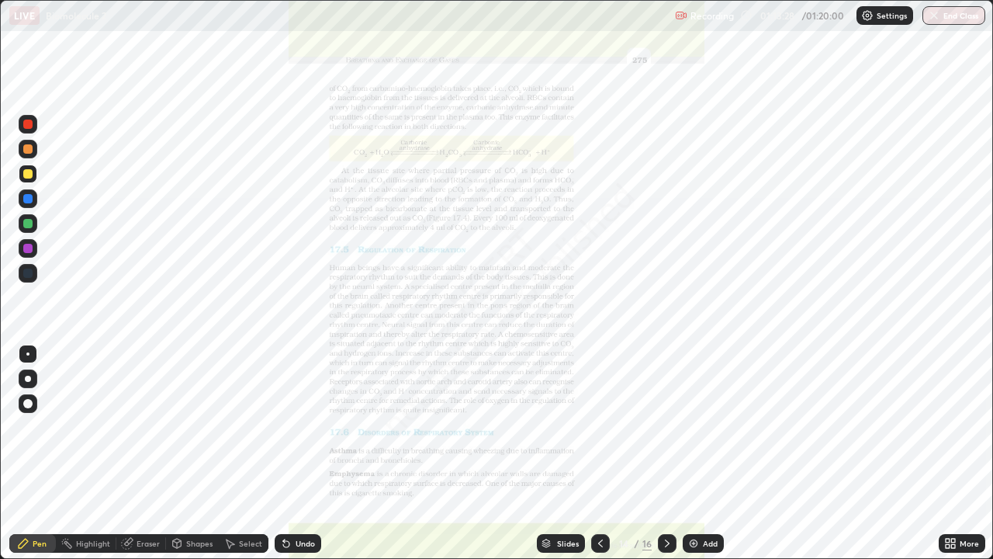
click at [965, 453] on div "More" at bounding box center [969, 543] width 19 height 8
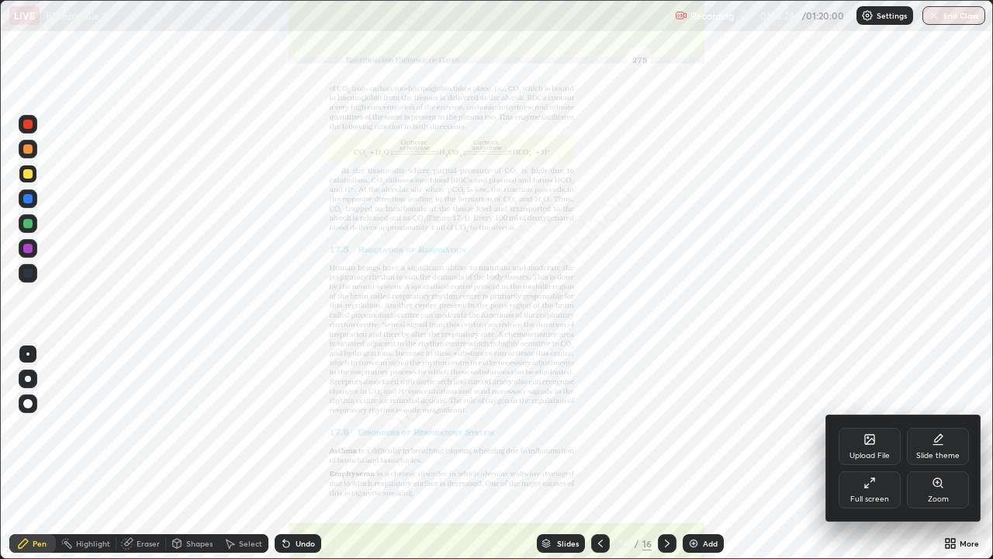
click at [935, 453] on div "Zoom" at bounding box center [938, 499] width 21 height 8
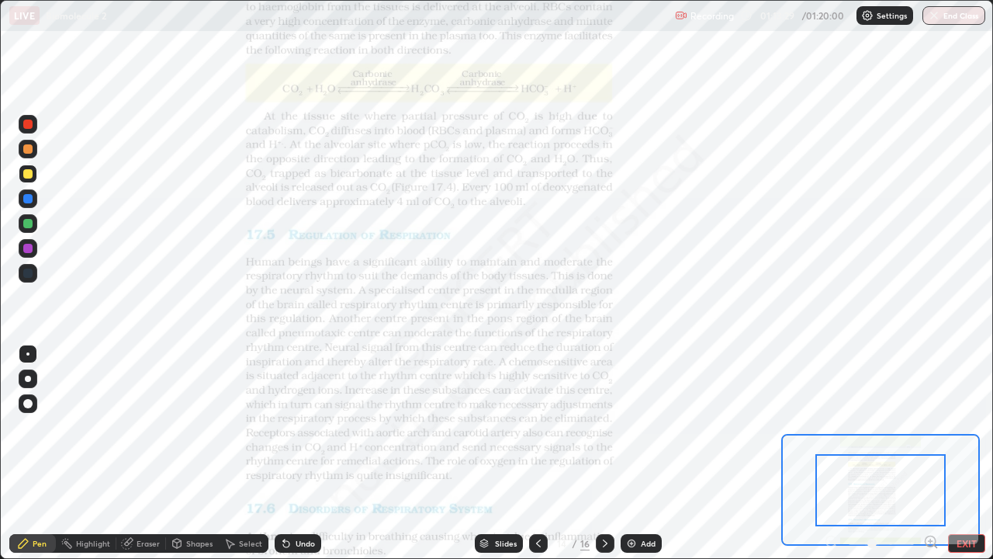
click at [930, 453] on icon at bounding box center [931, 541] width 4 height 0
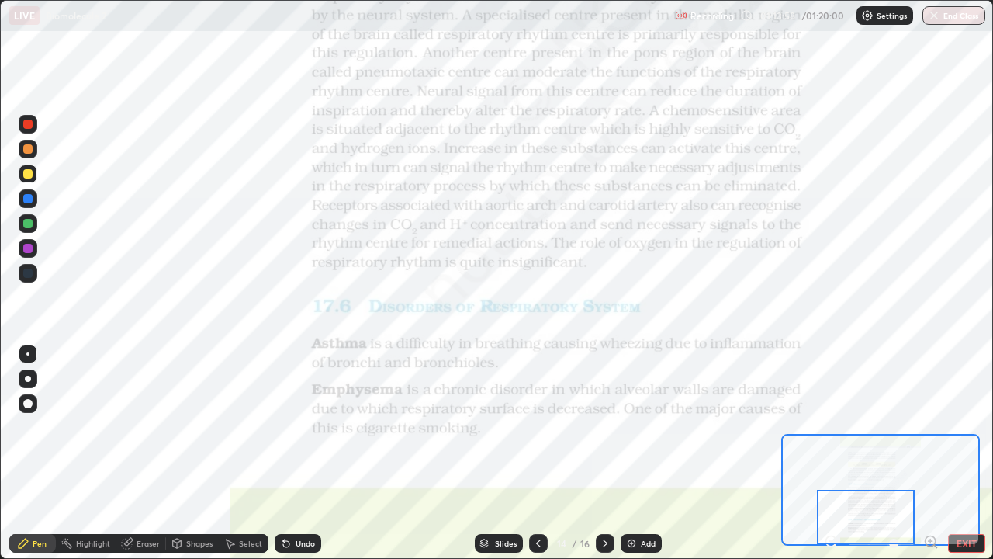
click at [953, 15] on button "End Class" at bounding box center [954, 15] width 63 height 19
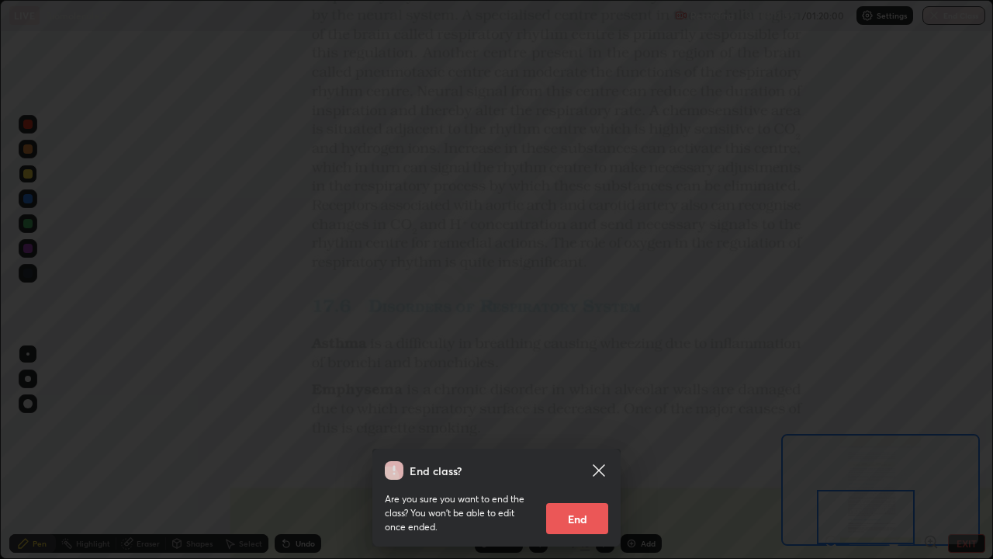
click at [577, 453] on button "End" at bounding box center [577, 518] width 62 height 31
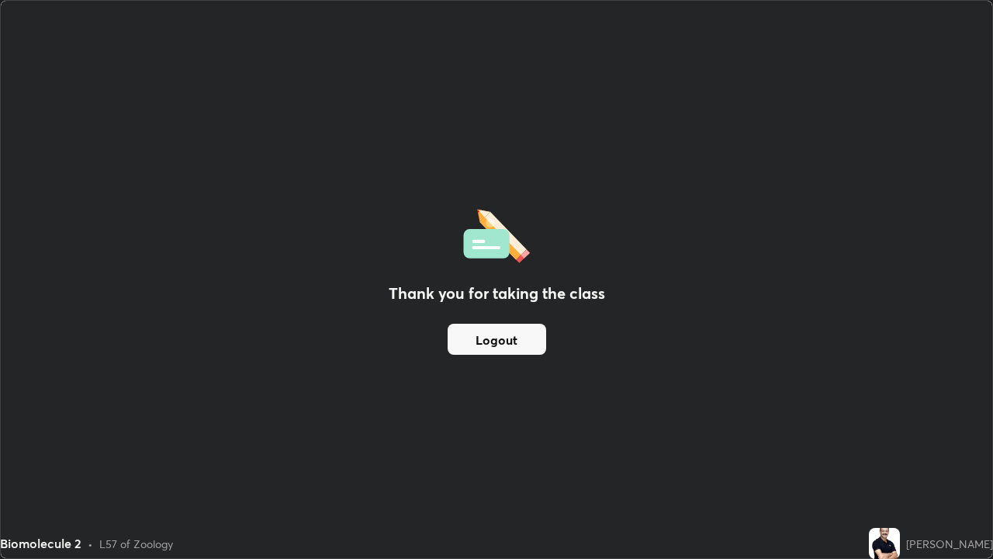
click at [510, 340] on button "Logout" at bounding box center [497, 339] width 99 height 31
